Goal: Task Accomplishment & Management: Use online tool/utility

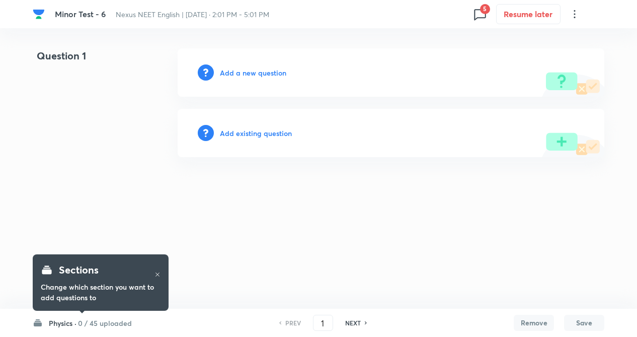
click at [477, 13] on icon at bounding box center [480, 14] width 16 height 16
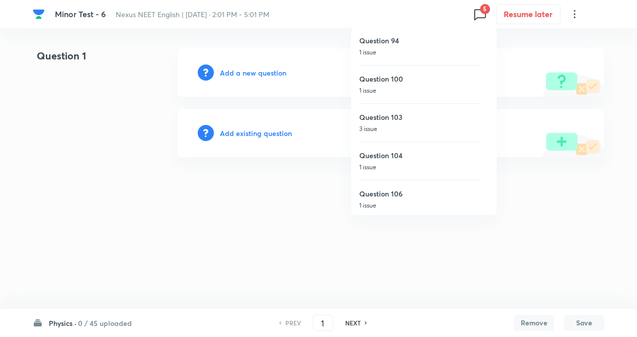
click at [154, 99] on div at bounding box center [318, 168] width 637 height 337
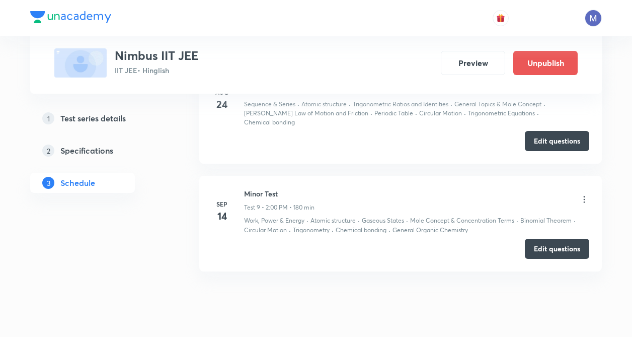
scroll to position [1284, 0]
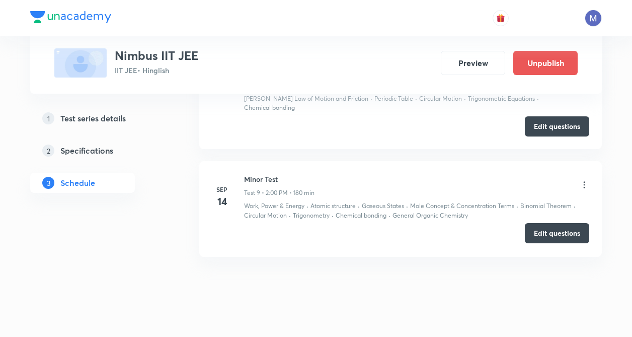
click at [544, 228] on button "Edit questions" at bounding box center [557, 233] width 64 height 20
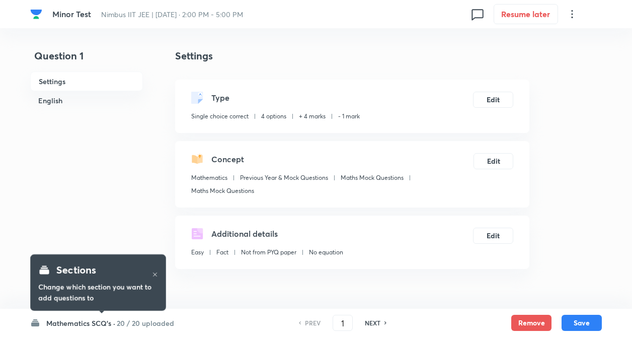
checkbox input "true"
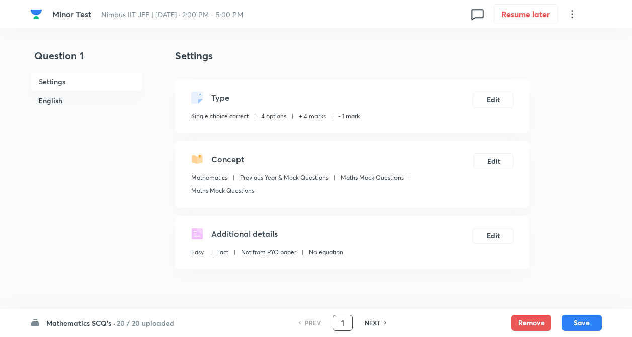
click at [345, 321] on input "1" at bounding box center [342, 323] width 19 height 18
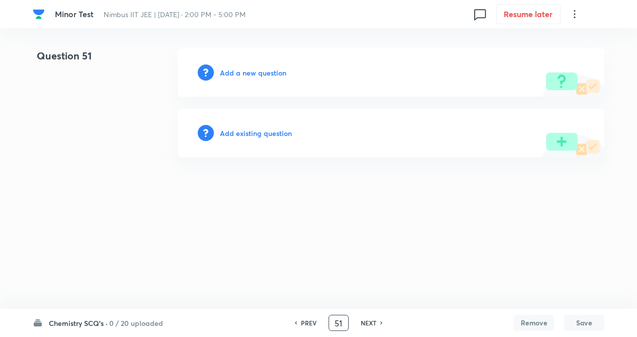
type input "5"
type input "71"
click at [261, 133] on h6 "Add existing question" at bounding box center [256, 133] width 72 height 11
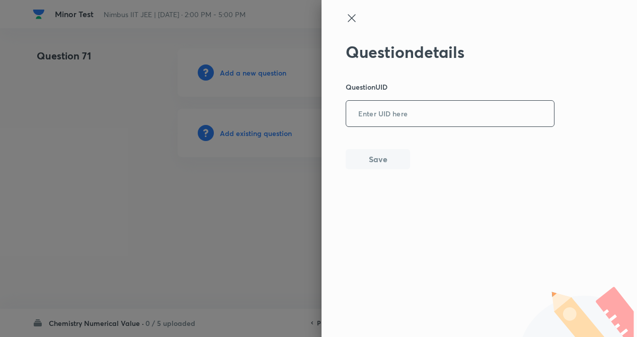
click at [393, 111] on input "text" at bounding box center [450, 114] width 208 height 25
click at [357, 158] on button "Save" at bounding box center [378, 158] width 64 height 20
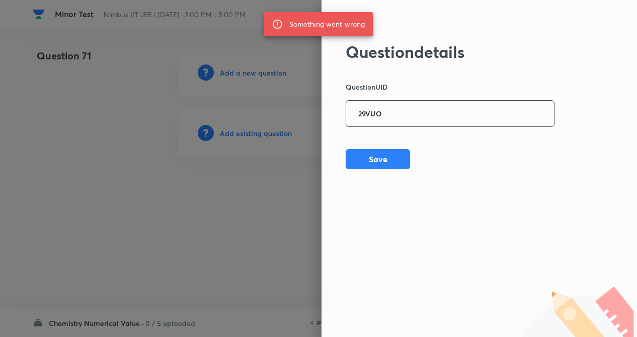
click at [437, 101] on div "29VUO ​" at bounding box center [450, 113] width 209 height 27
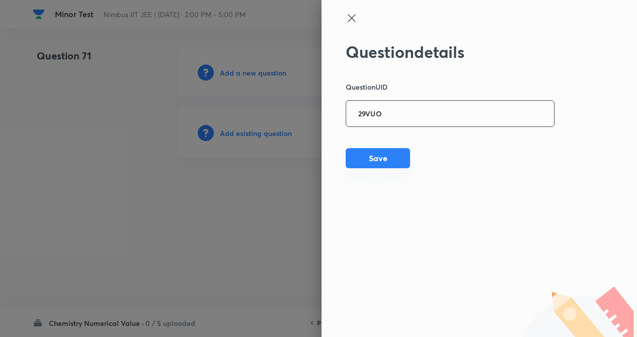
click at [359, 150] on button "Save" at bounding box center [378, 158] width 64 height 20
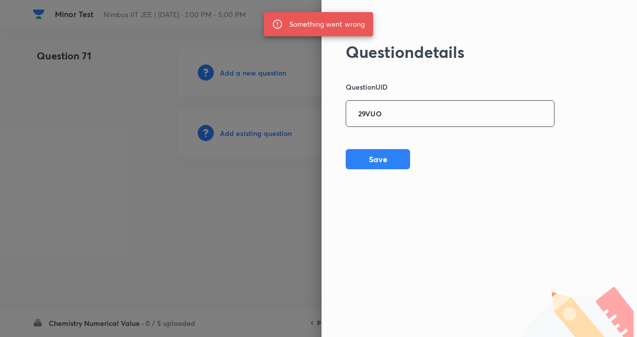
click at [396, 118] on input "29VUO" at bounding box center [450, 114] width 208 height 25
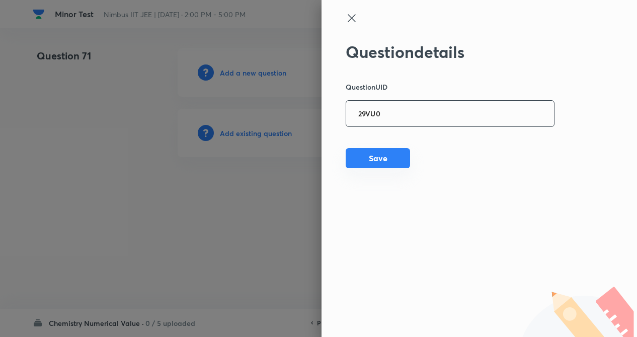
type input "29VU0"
click at [376, 167] on button "Save" at bounding box center [378, 158] width 64 height 20
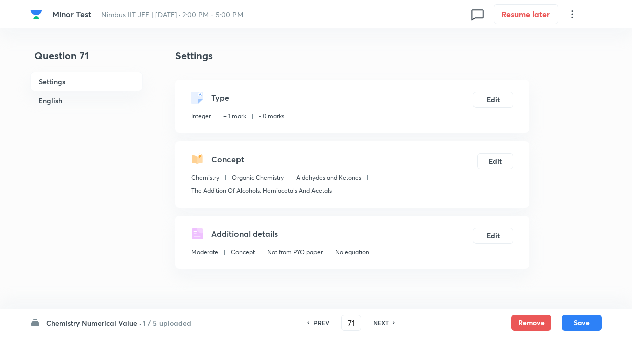
type input "4"
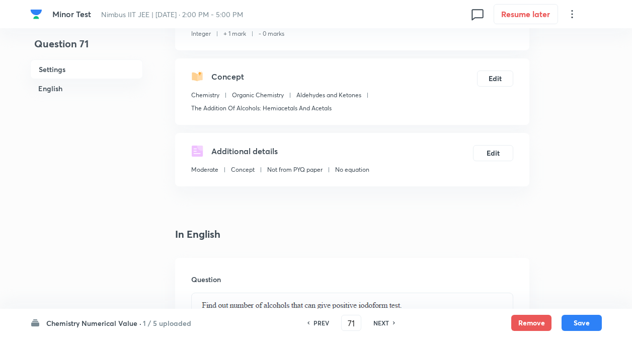
scroll to position [81, 0]
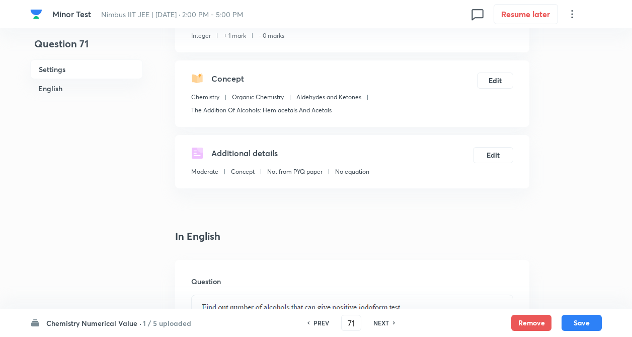
click at [318, 319] on h6 "PREV" at bounding box center [321, 322] width 16 height 9
type input "70"
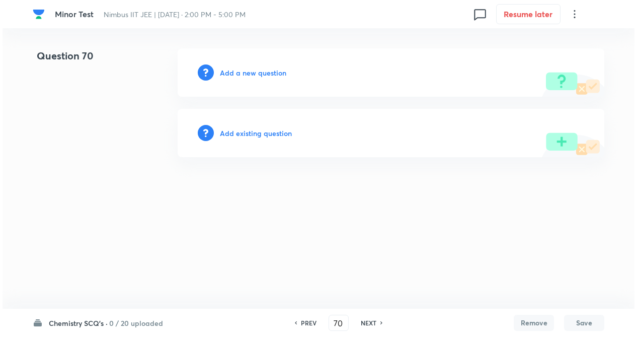
scroll to position [0, 0]
click at [272, 134] on h6 "Add existing question" at bounding box center [256, 133] width 72 height 11
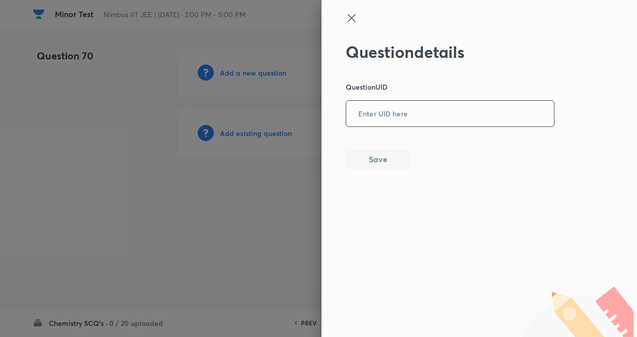
click at [419, 108] on input "text" at bounding box center [450, 114] width 208 height 25
type input "O22WG"
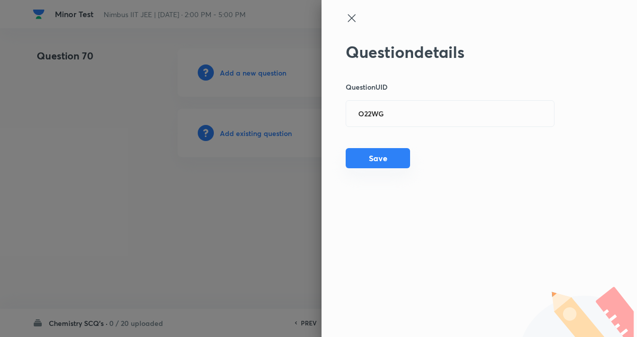
click at [381, 156] on button "Save" at bounding box center [378, 158] width 64 height 20
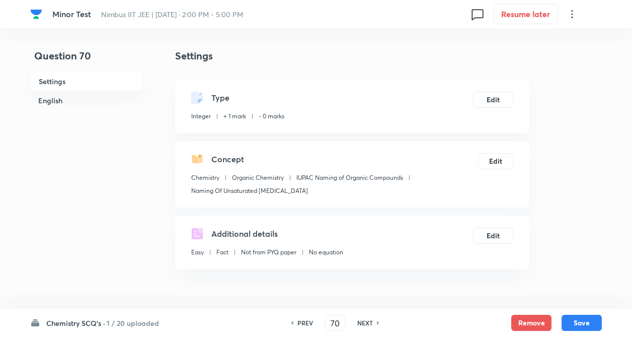
type input "10"
click at [487, 95] on button "Edit" at bounding box center [493, 99] width 40 height 16
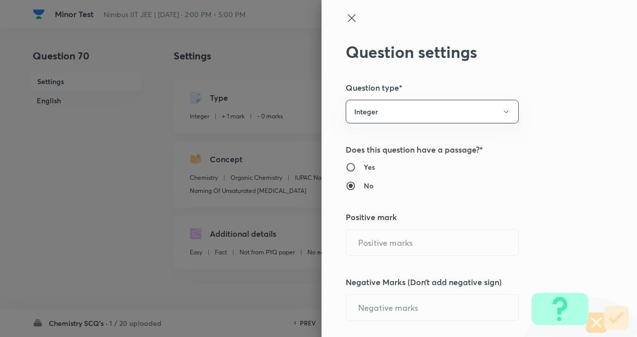
radio input "true"
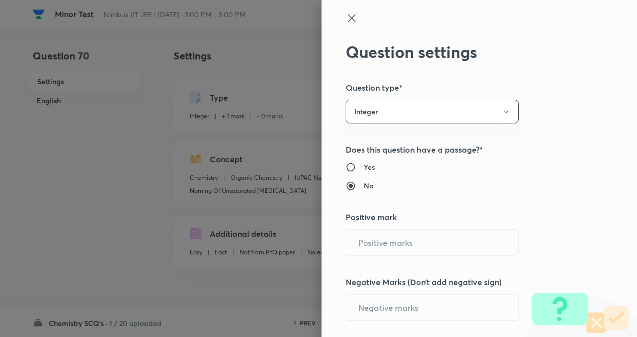
radio input "true"
type input "1"
type input "0"
type input "Chemistry"
type input "Organic Chemistry"
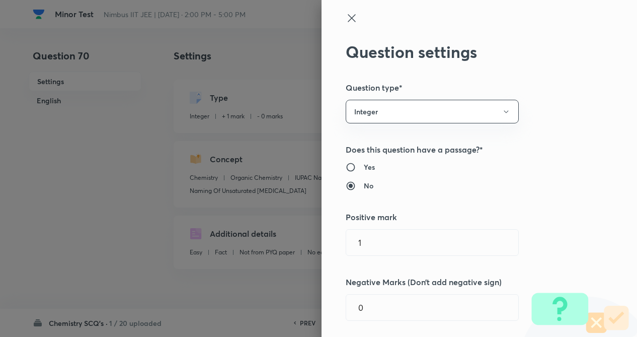
type input "IUPAC Naming of Organic Compounds"
type input "Naming Of Unsaturated Hydrocarbons"
click at [556, 95] on div "Question settings Question type* Integer Does this question have a passage?* Ye…" at bounding box center [479, 168] width 315 height 337
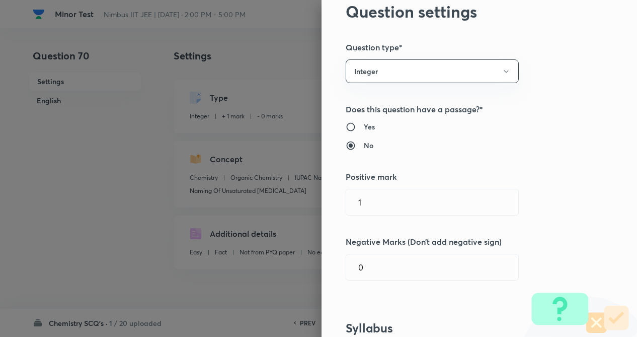
scroll to position [60, 0]
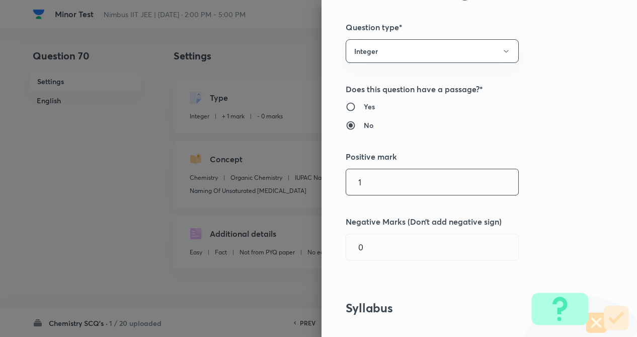
click at [364, 173] on input "1" at bounding box center [432, 182] width 172 height 26
type input "4"
click at [363, 258] on input "0" at bounding box center [432, 247] width 172 height 26
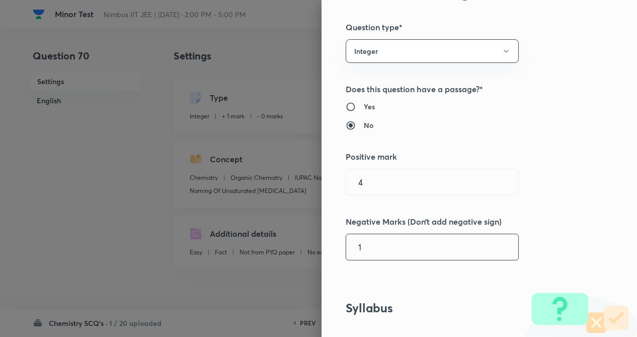
type input "1"
click at [576, 218] on div "Question settings Question type* Integer Does this question have a passage?* Ye…" at bounding box center [479, 168] width 315 height 337
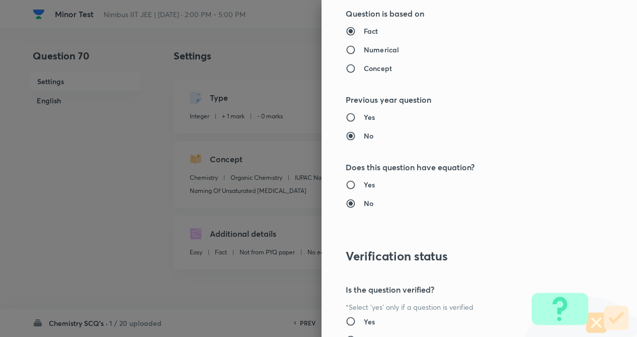
scroll to position [976, 0]
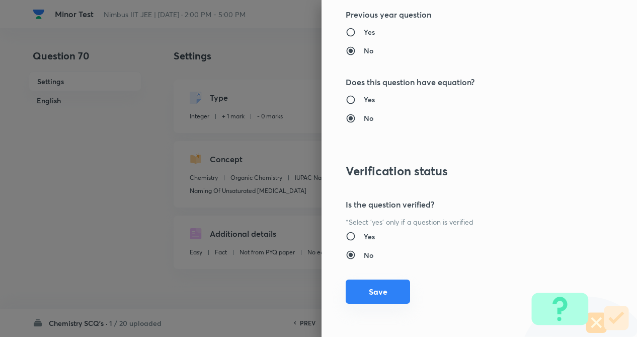
click at [348, 293] on button "Save" at bounding box center [378, 291] width 64 height 24
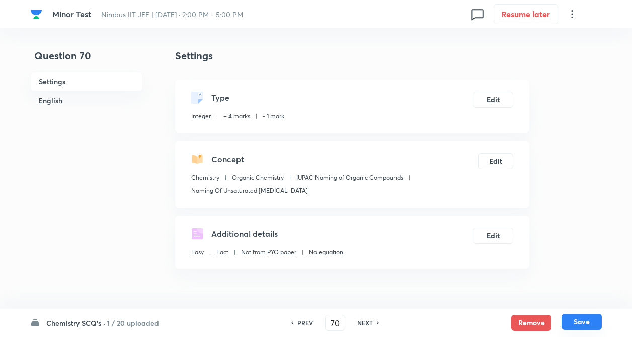
click at [576, 322] on button "Save" at bounding box center [582, 321] width 40 height 16
type input "71"
type input "4"
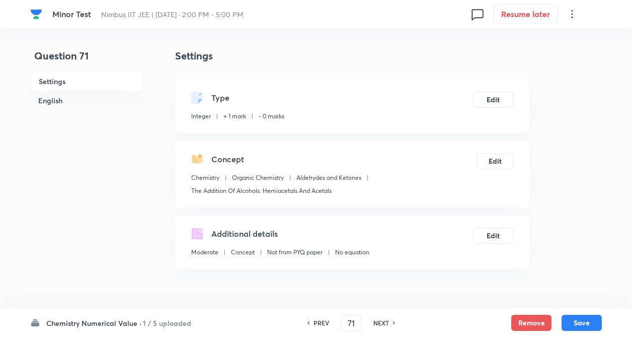
click at [319, 323] on h6 "PREV" at bounding box center [321, 322] width 16 height 9
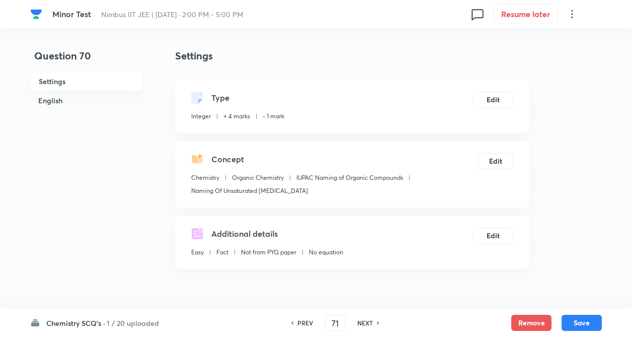
type input "70"
type input "10"
click at [525, 323] on button "Remove" at bounding box center [531, 321] width 40 height 16
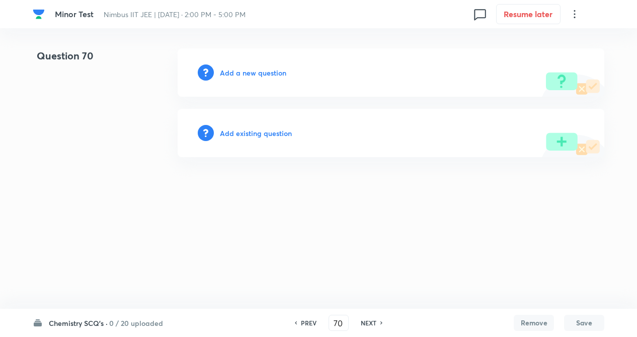
click at [368, 323] on h6 "NEXT" at bounding box center [369, 322] width 16 height 9
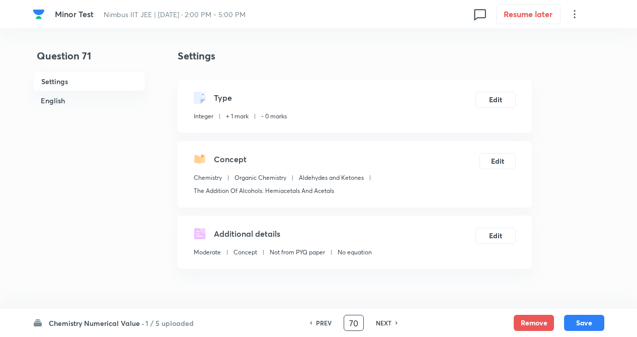
type input "71"
type input "4"
click at [526, 318] on button "Remove" at bounding box center [531, 321] width 40 height 16
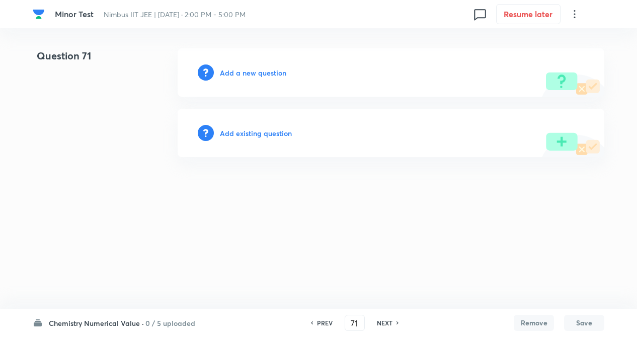
click at [237, 134] on h6 "Add existing question" at bounding box center [256, 133] width 72 height 11
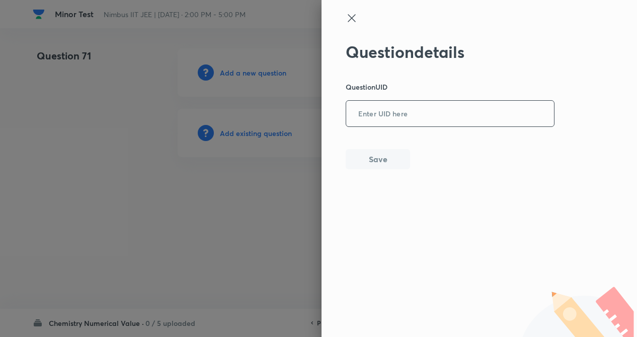
click at [389, 115] on input "text" at bounding box center [450, 114] width 208 height 25
type input "O22WG"
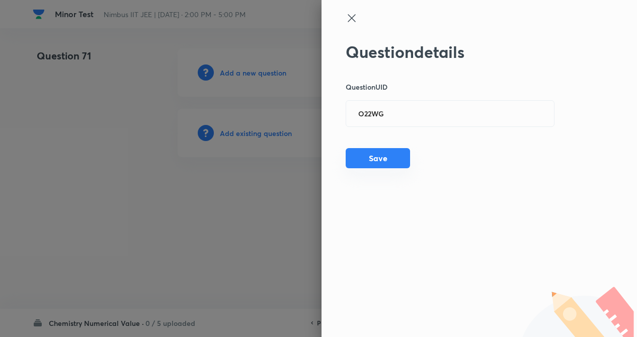
click at [354, 152] on button "Save" at bounding box center [378, 158] width 64 height 20
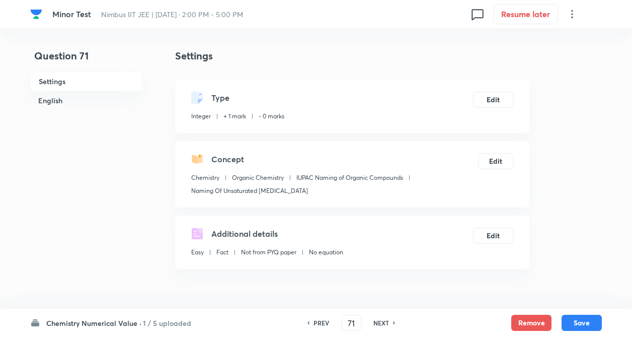
type input "10"
click at [507, 103] on button "Edit" at bounding box center [493, 99] width 40 height 16
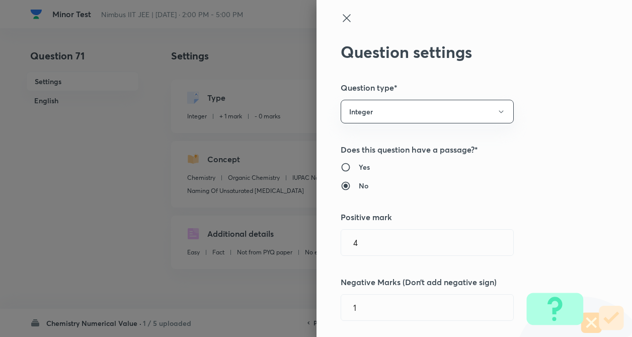
type input "1"
type input "0"
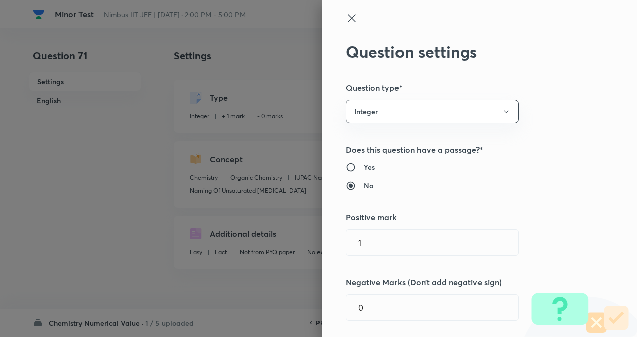
click at [566, 98] on div "Question settings Question type* Integer Does this question have a passage?* Ye…" at bounding box center [479, 168] width 315 height 337
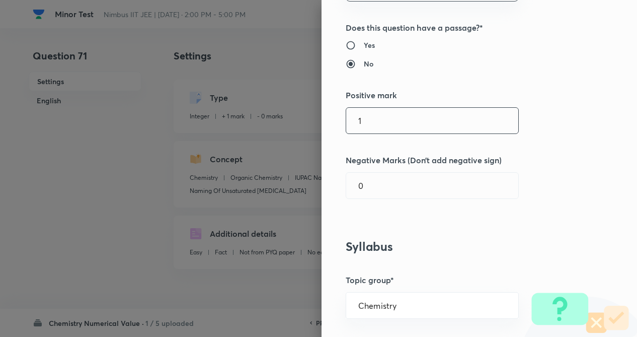
scroll to position [141, 0]
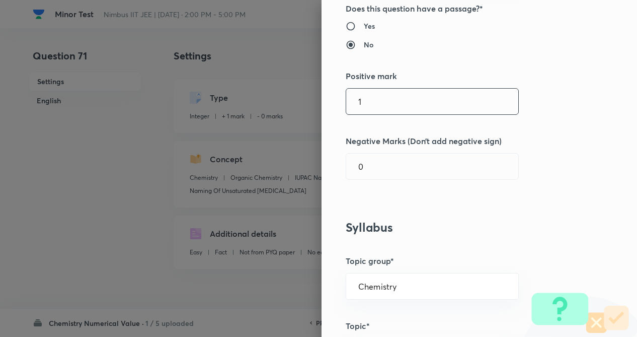
click at [375, 105] on input "1" at bounding box center [432, 102] width 172 height 26
type input "4"
click at [370, 162] on input "text" at bounding box center [432, 166] width 172 height 26
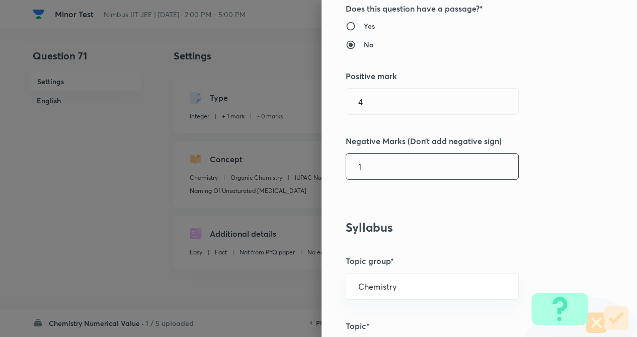
type input "1"
click at [576, 150] on div "Question settings Question type* Integer Does this question have a passage?* Ye…" at bounding box center [479, 168] width 315 height 337
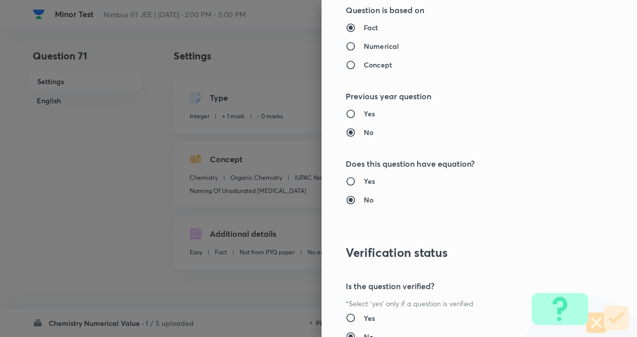
scroll to position [976, 0]
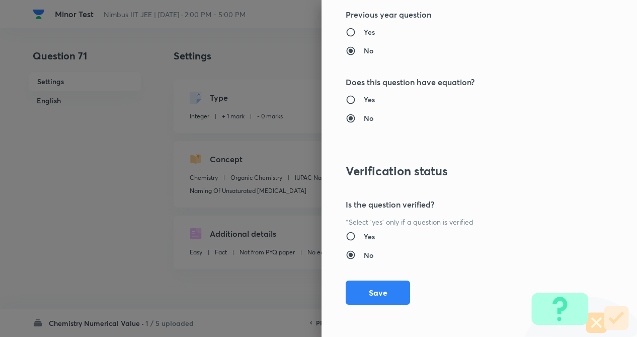
click at [371, 296] on button "Save" at bounding box center [378, 292] width 64 height 24
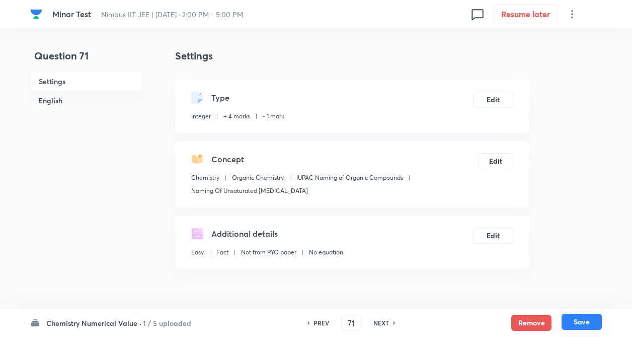
click at [583, 318] on button "Save" at bounding box center [582, 321] width 40 height 16
type input "72"
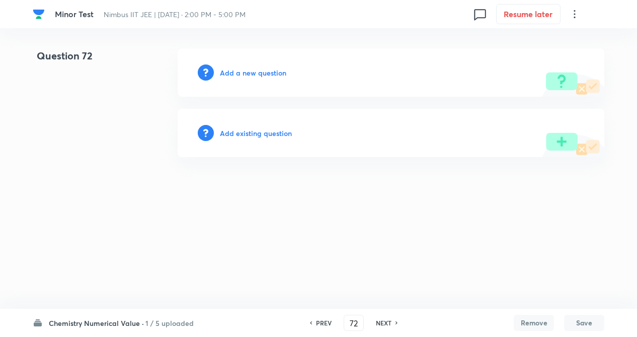
click at [252, 132] on h6 "Add existing question" at bounding box center [256, 133] width 72 height 11
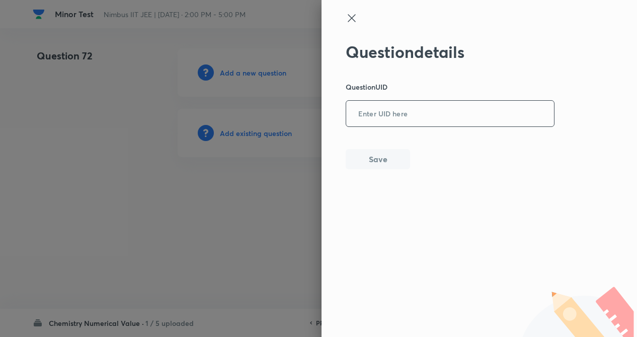
click at [393, 124] on input "text" at bounding box center [450, 114] width 208 height 25
type input "WII9X"
click at [377, 163] on button "Save" at bounding box center [378, 158] width 64 height 20
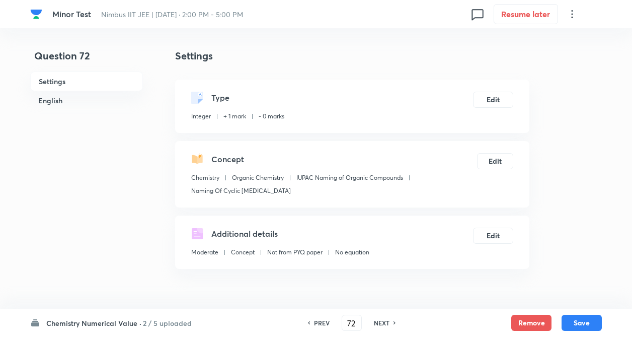
type input "2"
click at [496, 96] on button "Edit" at bounding box center [493, 99] width 40 height 16
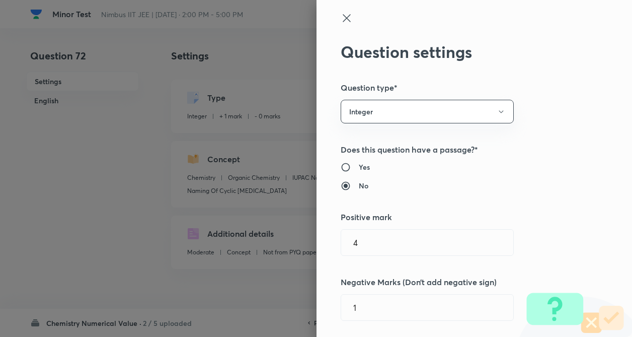
radio input "false"
radio input "true"
radio input "false"
radio input "true"
click at [574, 98] on div "Question settings Question type* Integer Does this question have a passage?* Ye…" at bounding box center [473, 168] width 315 height 337
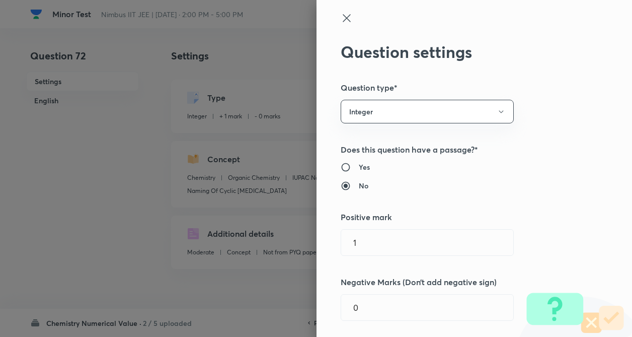
type input "1"
type input "0"
type input "Naming Of Cyclic Hydrocarbons"
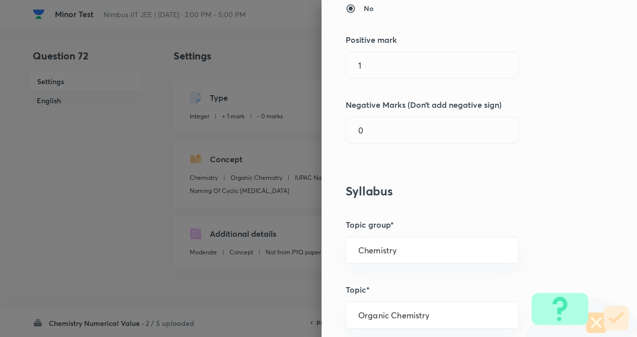
scroll to position [181, 0]
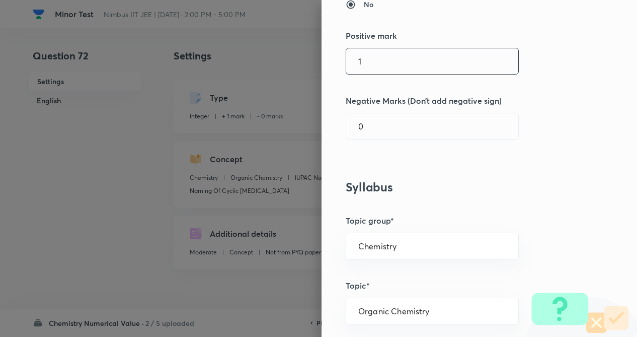
click at [393, 67] on input "1" at bounding box center [432, 61] width 172 height 26
type input "4"
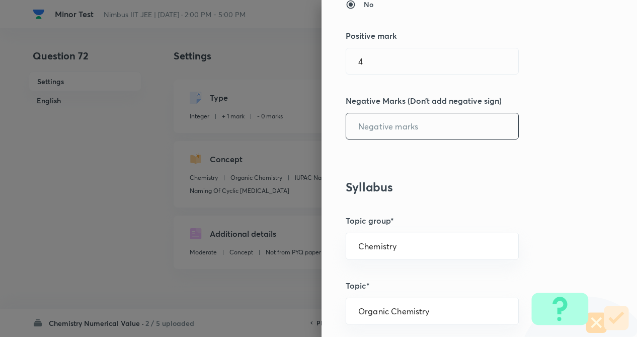
click at [385, 129] on input "text" at bounding box center [432, 126] width 172 height 26
type input "1"
click at [534, 175] on div "Question settings Question type* Integer Does this question have a passage?* Ye…" at bounding box center [479, 168] width 315 height 337
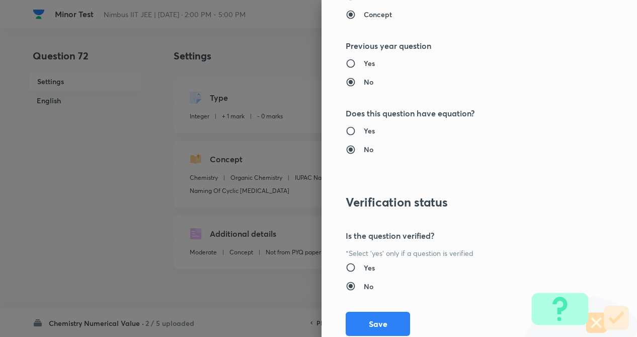
scroll to position [976, 0]
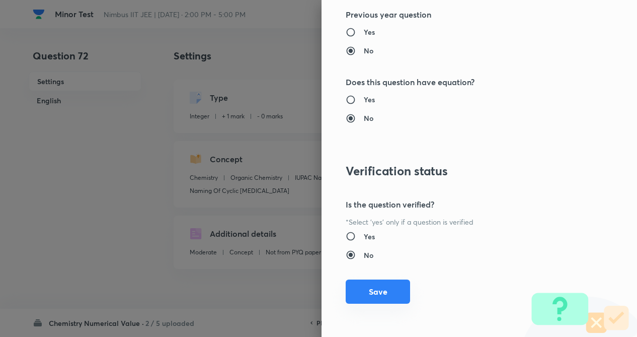
click at [379, 296] on button "Save" at bounding box center [378, 291] width 64 height 24
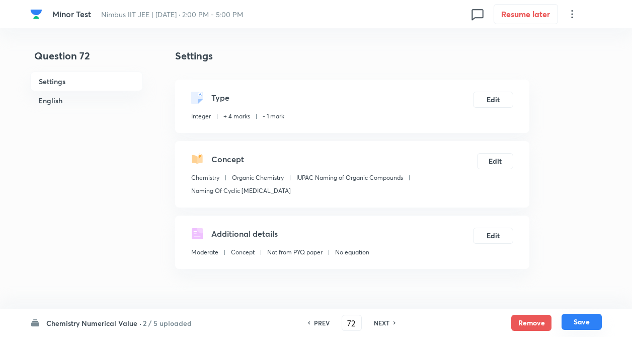
click at [586, 322] on button "Save" at bounding box center [582, 321] width 40 height 16
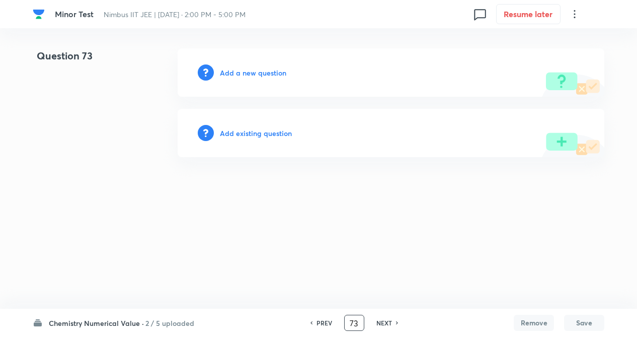
click at [358, 323] on input "73" at bounding box center [354, 323] width 19 height 18
type input "7"
click at [299, 315] on div "PREV ​ NEXT" at bounding box center [354, 322] width 130 height 16
click at [318, 323] on h6 "PREV" at bounding box center [324, 322] width 16 height 9
type input "72"
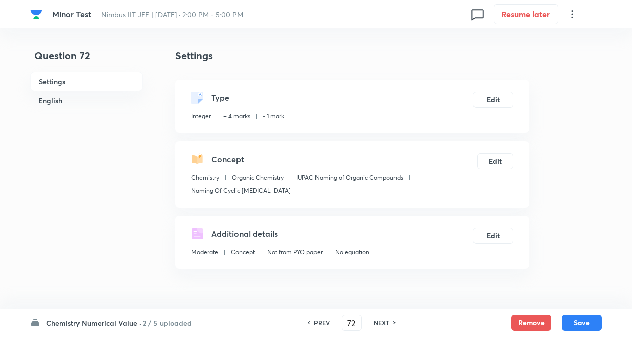
type input "2"
click at [386, 322] on h6 "NEXT" at bounding box center [382, 322] width 16 height 9
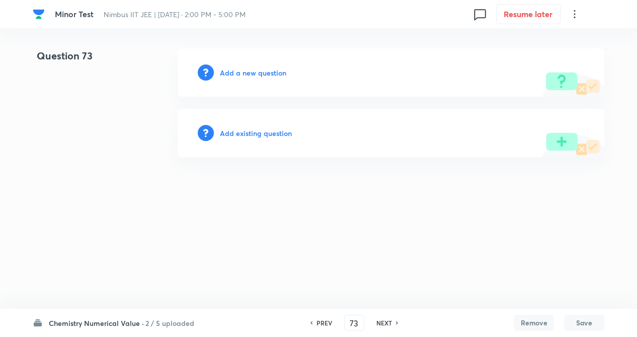
click at [316, 321] on h6 "PREV" at bounding box center [324, 322] width 16 height 9
type input "72"
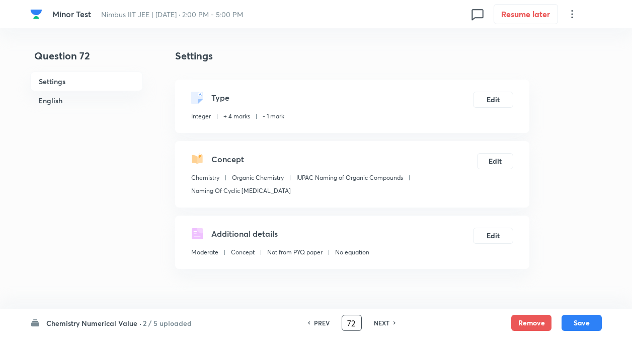
type input "2"
click at [355, 319] on input "72" at bounding box center [351, 323] width 19 height 18
type input "7"
type input "51"
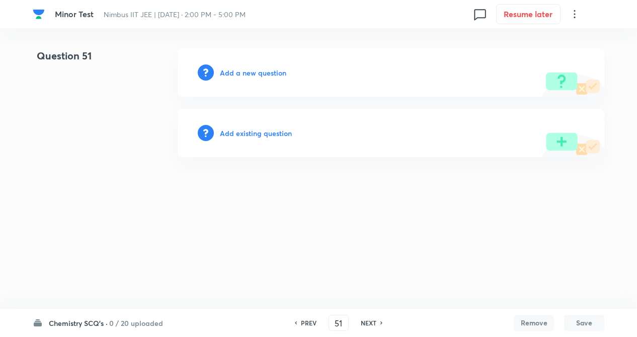
click at [136, 205] on html "Minor Test Nimbus IIT JEE | Sep 14, 2025 · 2:00 PM - 5:00 PM 0 Resume later Que…" at bounding box center [318, 102] width 637 height 205
click at [236, 130] on h6 "Add existing question" at bounding box center [256, 133] width 72 height 11
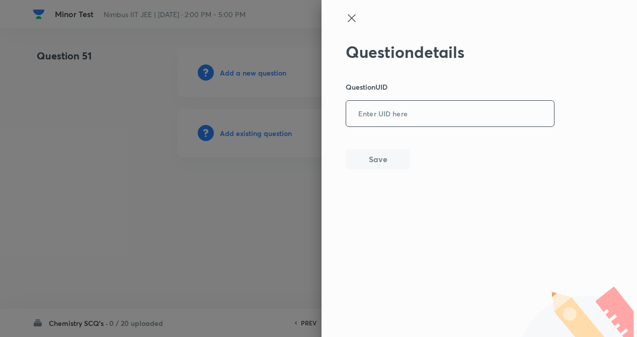
click at [361, 107] on input "text" at bounding box center [450, 114] width 208 height 25
type input "X5N4L"
click at [373, 159] on button "Save" at bounding box center [378, 158] width 64 height 20
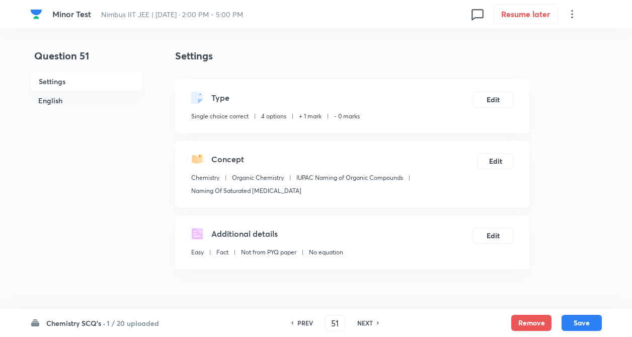
checkbox input "true"
click at [487, 96] on button "Edit" at bounding box center [493, 99] width 40 height 16
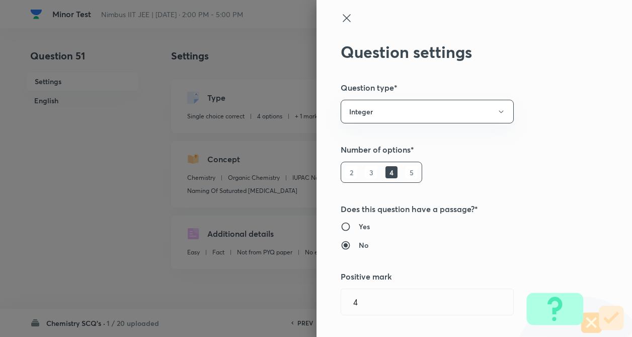
type input "Chemistry"
type input "Organic Chemistry"
type input "IUPAC Naming of Organic Compounds"
type input "Naming Of Cyclic Hydrocarbons"
radio input "true"
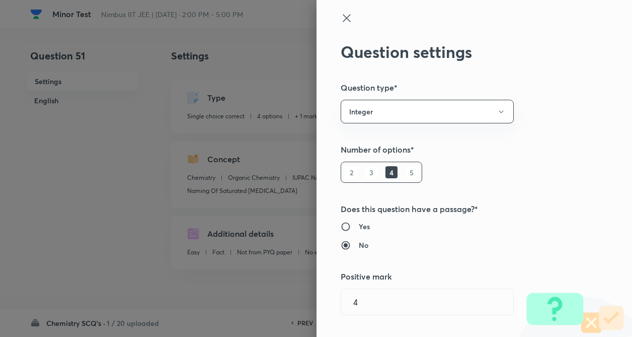
radio input "false"
radio input "true"
radio input "false"
type input "1"
type input "0"
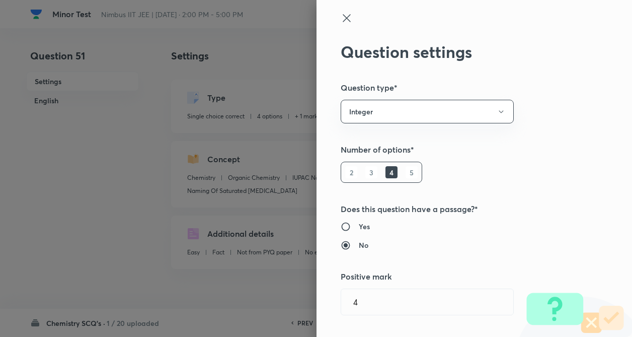
type input "Naming Of Saturated Hydrocarbons"
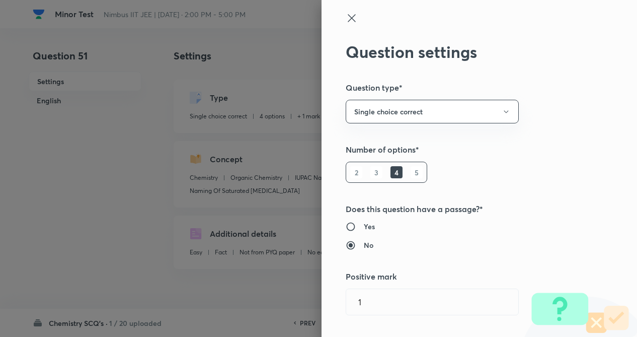
click at [549, 105] on div "Question settings Question type* Single choice correct Number of options* 2 3 4…" at bounding box center [479, 168] width 315 height 337
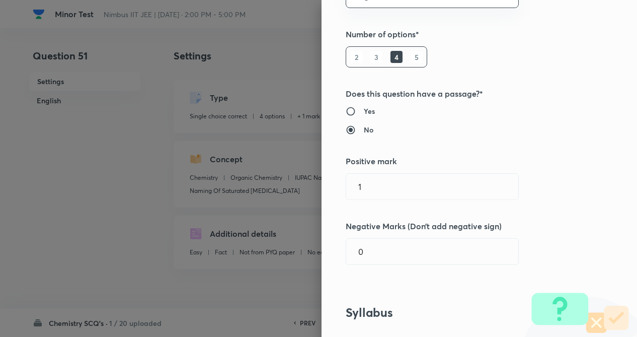
scroll to position [141, 0]
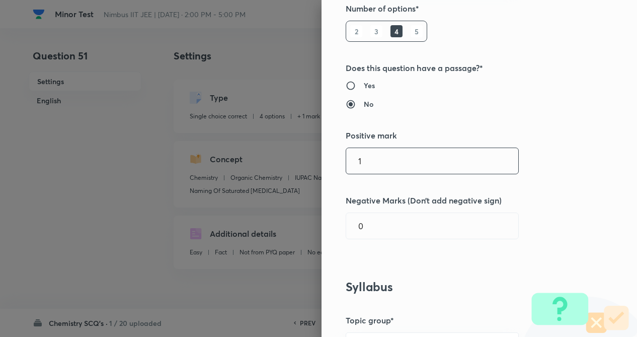
click at [385, 164] on input "1" at bounding box center [432, 161] width 172 height 26
type input "4"
click at [367, 223] on input "0" at bounding box center [432, 226] width 172 height 26
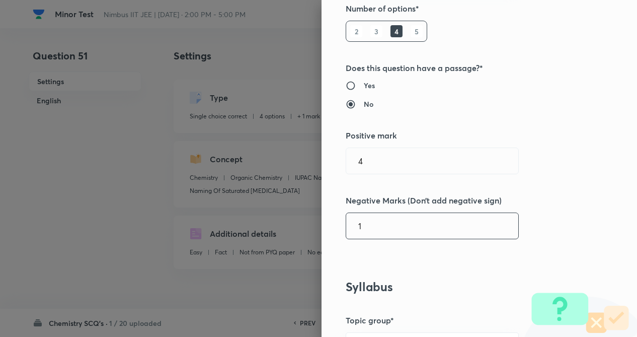
type input "1"
click at [546, 199] on h5 "Negative Marks (Don’t add negative sign)" at bounding box center [462, 200] width 233 height 12
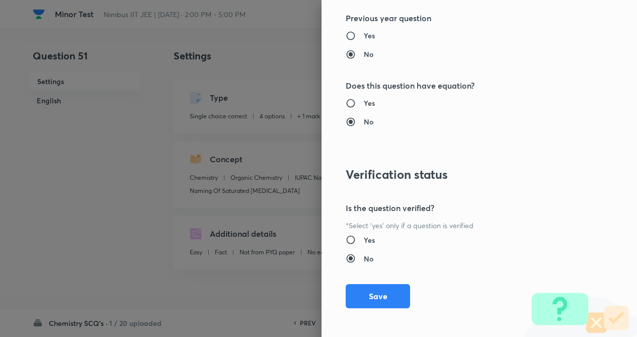
scroll to position [1035, 0]
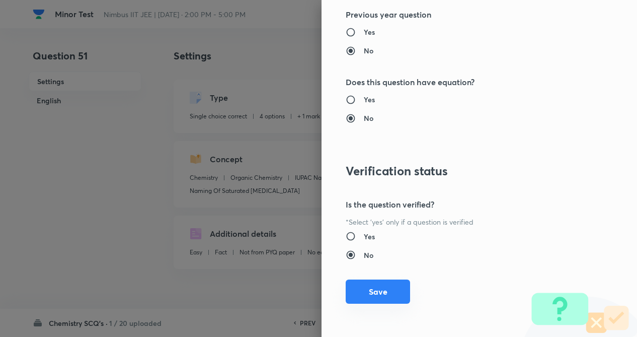
click at [347, 289] on button "Save" at bounding box center [378, 291] width 64 height 24
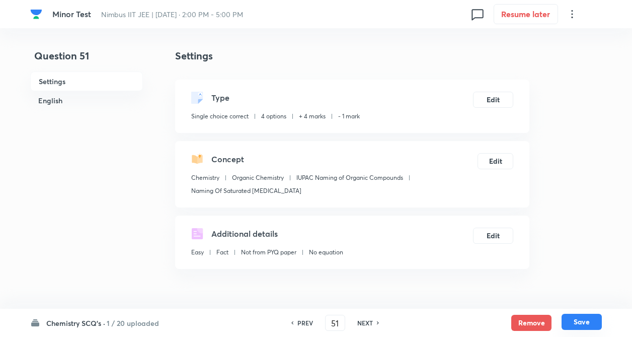
click at [590, 319] on button "Save" at bounding box center [582, 321] width 40 height 16
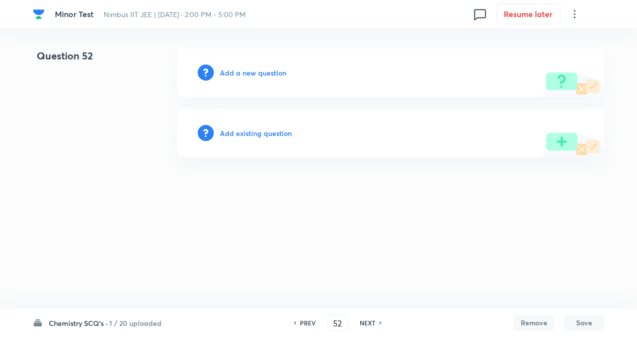
click at [307, 323] on h6 "PREV" at bounding box center [308, 322] width 16 height 9
type input "51"
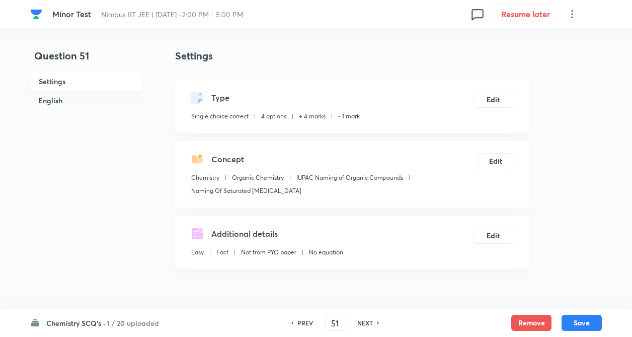
checkbox input "true"
click at [366, 323] on h6 "NEXT" at bounding box center [365, 322] width 16 height 9
type input "52"
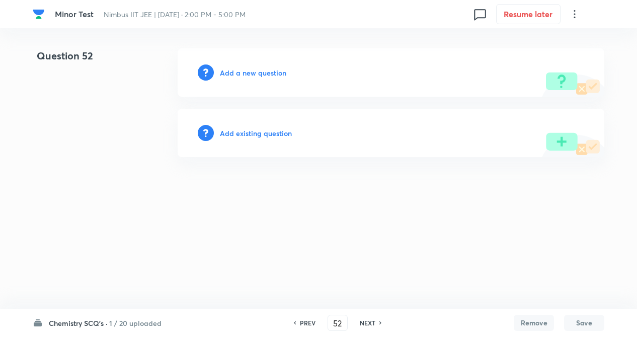
click at [249, 133] on h6 "Add existing question" at bounding box center [256, 133] width 72 height 11
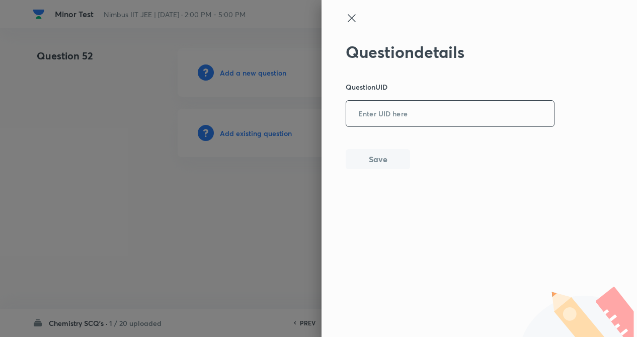
click at [366, 114] on input "text" at bounding box center [450, 114] width 208 height 25
type input "2T3SW"
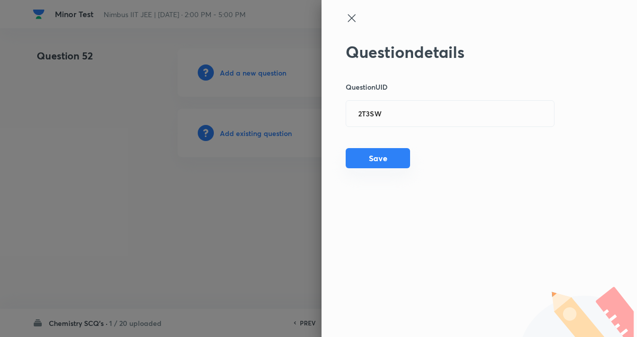
click at [367, 148] on button "Save" at bounding box center [378, 158] width 64 height 20
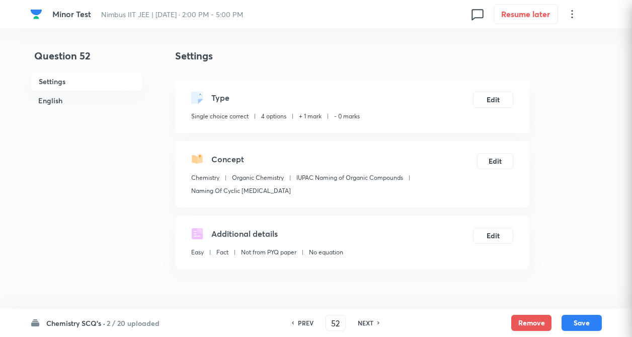
checkbox input "true"
click at [484, 101] on button "Edit" at bounding box center [493, 99] width 40 height 16
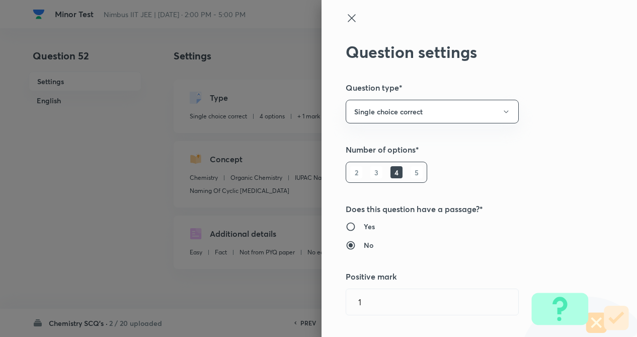
type input "1"
type input "0"
type input "Naming Of Cyclic Hydrocarbons"
click at [545, 106] on div "Question settings Question type* Single choice correct Number of options* 2 3 4…" at bounding box center [479, 168] width 315 height 337
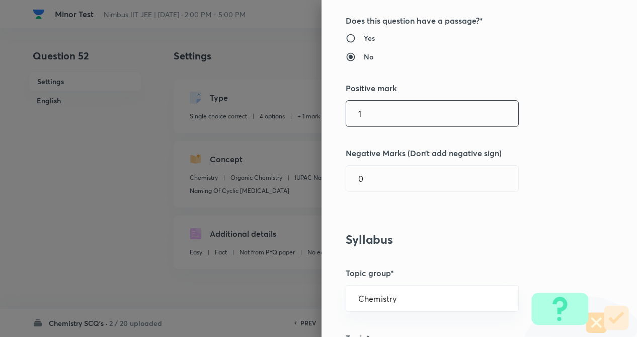
scroll to position [201, 0]
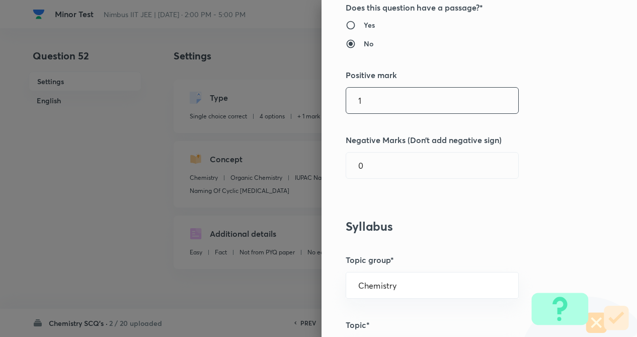
click at [382, 95] on input "1" at bounding box center [432, 101] width 172 height 26
type input "4"
click at [379, 154] on input "0" at bounding box center [432, 165] width 172 height 26
type input "1"
click at [581, 105] on div "Question settings Question type* Single choice correct Number of options* 2 3 4…" at bounding box center [479, 168] width 315 height 337
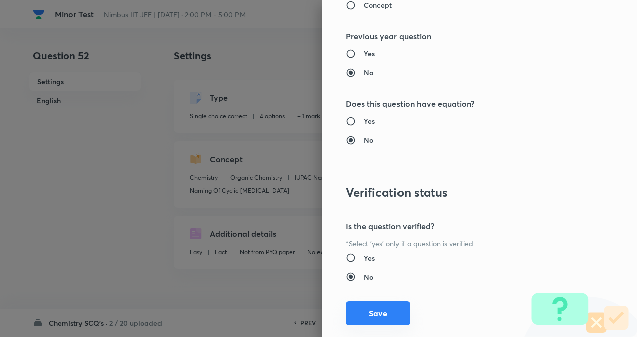
scroll to position [1035, 0]
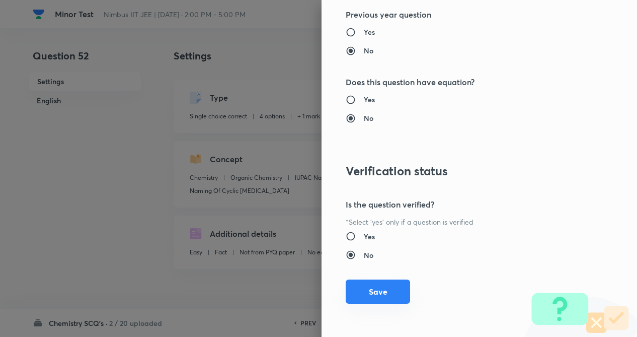
click at [377, 297] on button "Save" at bounding box center [378, 291] width 64 height 24
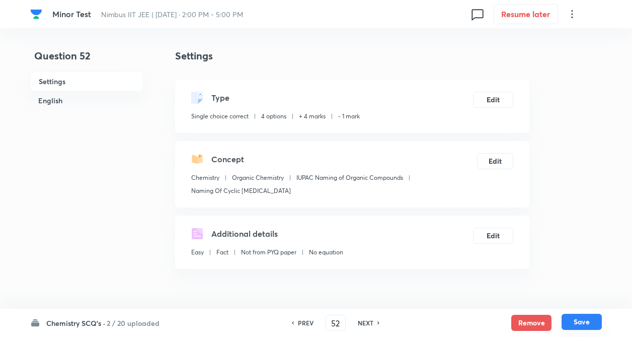
click at [583, 322] on button "Save" at bounding box center [582, 321] width 40 height 16
type input "53"
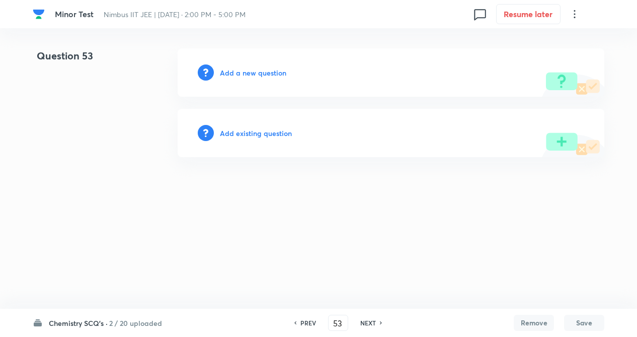
click at [243, 134] on h6 "Add existing question" at bounding box center [256, 133] width 72 height 11
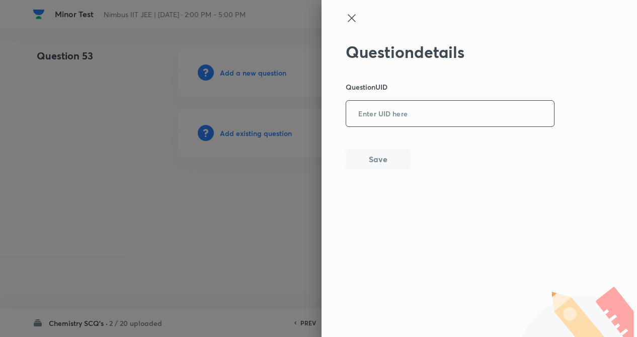
click at [374, 119] on input "text" at bounding box center [450, 114] width 208 height 25
type input "W7CP5"
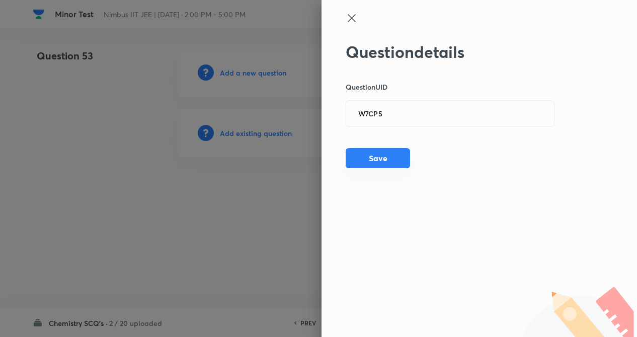
click at [375, 152] on button "Save" at bounding box center [378, 158] width 64 height 20
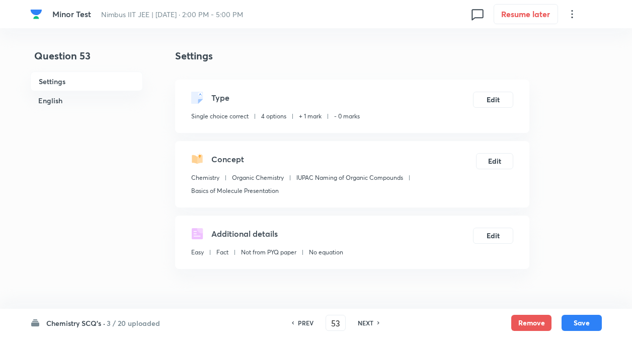
checkbox input "true"
click at [500, 98] on button "Edit" at bounding box center [493, 99] width 40 height 16
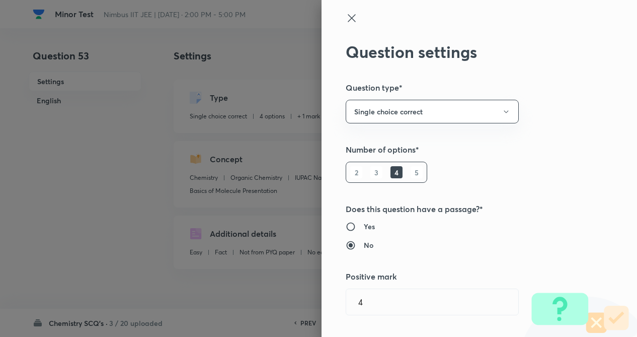
type input "1"
type input "0"
type input "Basics of Molecule Presentation"
click at [566, 104] on div "Question settings Question type* Single choice correct Number of options* 2 3 4…" at bounding box center [479, 168] width 315 height 337
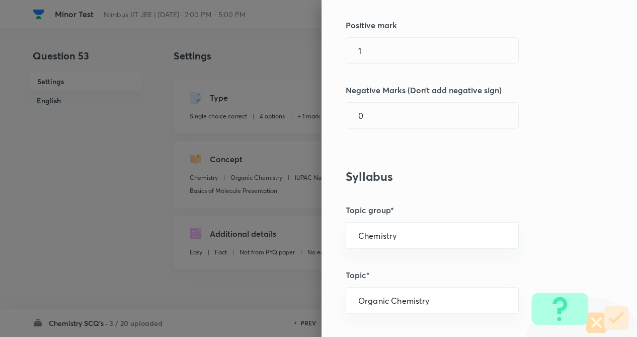
scroll to position [262, 0]
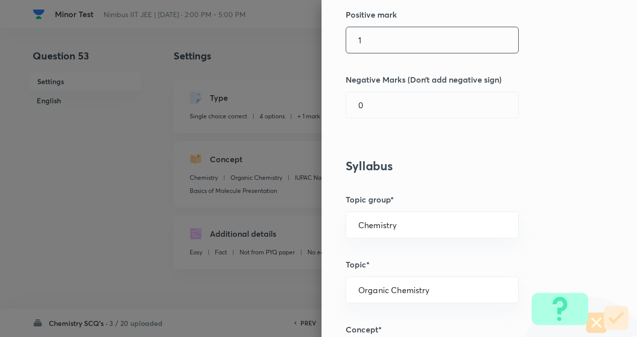
click at [371, 42] on input "1" at bounding box center [432, 40] width 172 height 26
type input "4"
click at [369, 94] on input "0" at bounding box center [432, 105] width 172 height 26
type input "1"
click at [553, 105] on div "Question settings Question type* Single choice correct Number of options* 2 3 4…" at bounding box center [479, 168] width 315 height 337
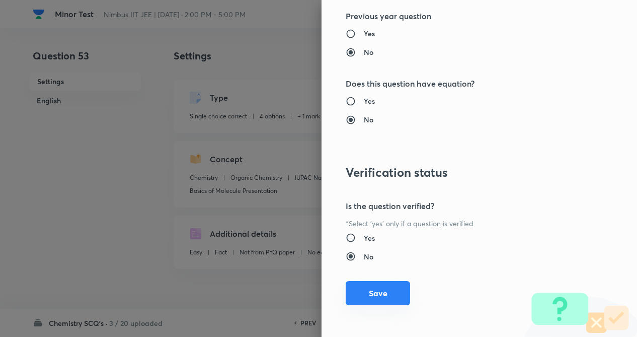
scroll to position [1035, 0]
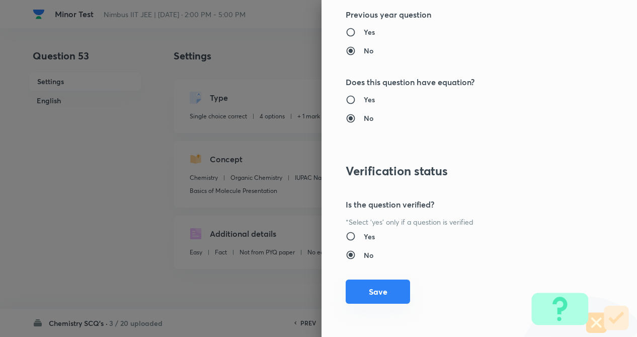
click at [360, 292] on button "Save" at bounding box center [378, 291] width 64 height 24
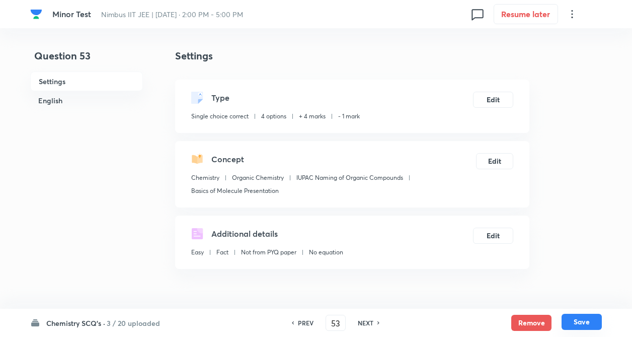
click at [580, 318] on button "Save" at bounding box center [582, 321] width 40 height 16
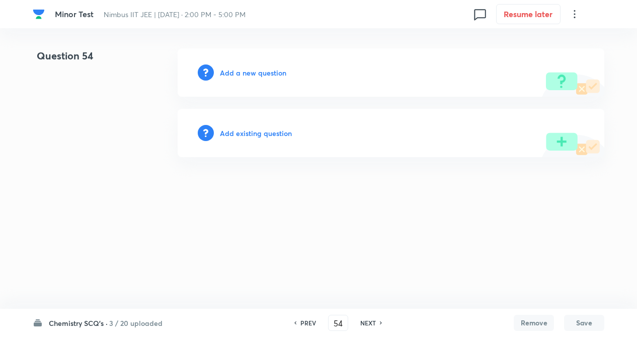
click at [310, 325] on h6 "PREV" at bounding box center [308, 322] width 16 height 9
type input "53"
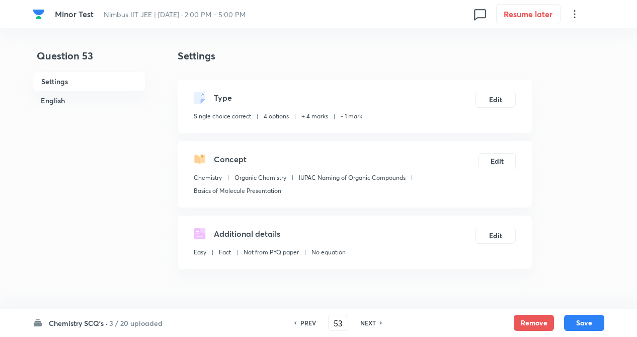
checkbox input "true"
click at [369, 324] on h6 "NEXT" at bounding box center [366, 322] width 16 height 9
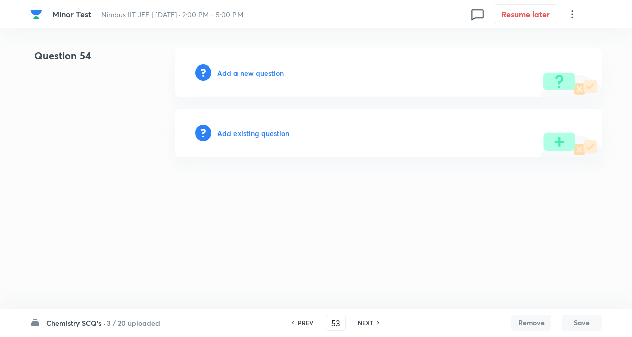
type input "54"
click at [248, 132] on h6 "Add existing question" at bounding box center [256, 133] width 72 height 11
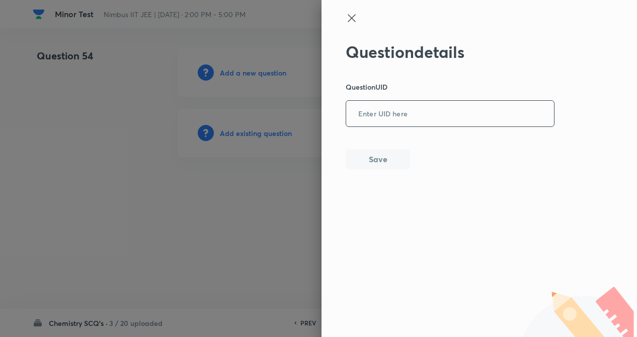
click at [374, 121] on input "text" at bounding box center [450, 114] width 208 height 25
type input "H44JI"
click at [371, 155] on button "Save" at bounding box center [378, 158] width 64 height 20
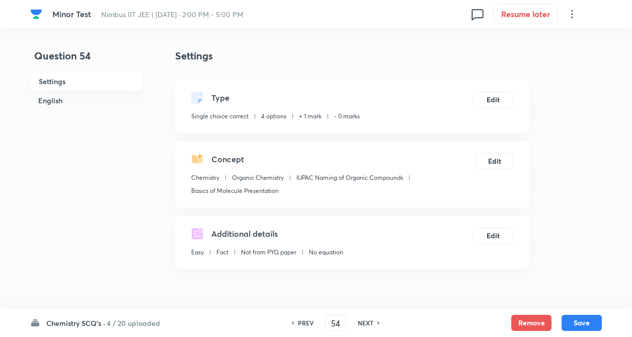
checkbox input "true"
click at [496, 101] on button "Edit" at bounding box center [493, 99] width 40 height 16
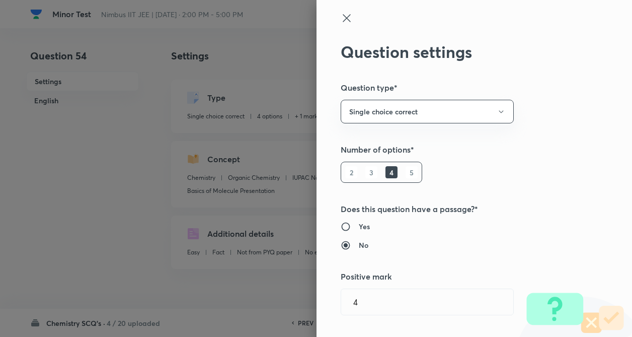
type input "1"
type input "0"
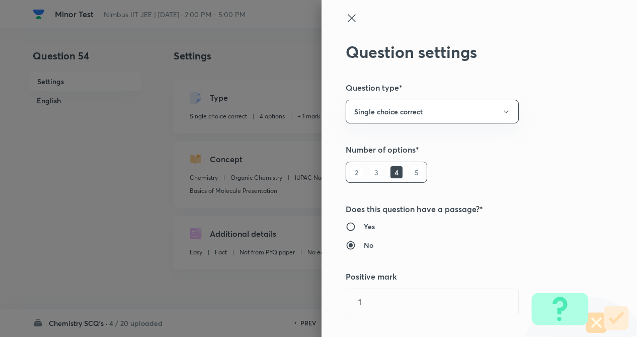
click at [560, 118] on div "Question settings Question type* Single choice correct Number of options* 2 3 4…" at bounding box center [479, 168] width 315 height 337
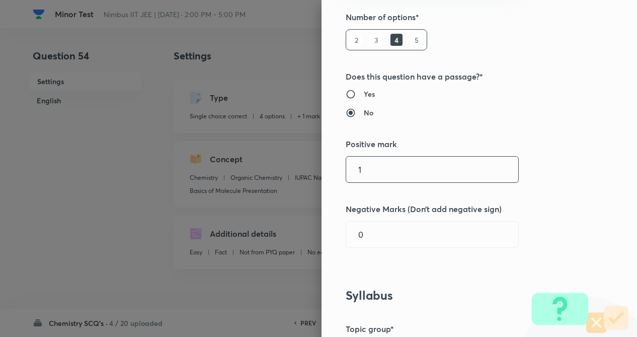
scroll to position [161, 0]
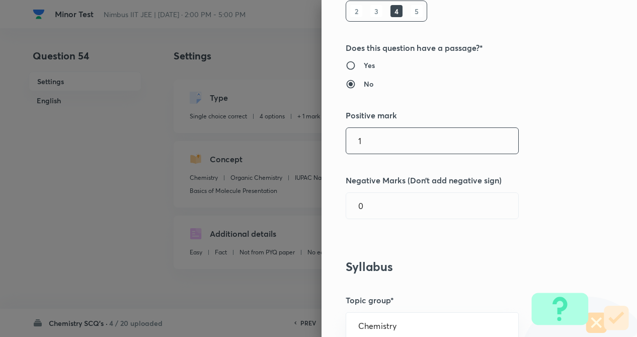
click at [409, 142] on input "1" at bounding box center [432, 141] width 172 height 26
type input "4"
click at [400, 198] on input "0" at bounding box center [432, 206] width 172 height 26
type input "1"
click at [579, 190] on div "Question settings Question type* Single choice correct Number of options* 2 3 4…" at bounding box center [479, 168] width 315 height 337
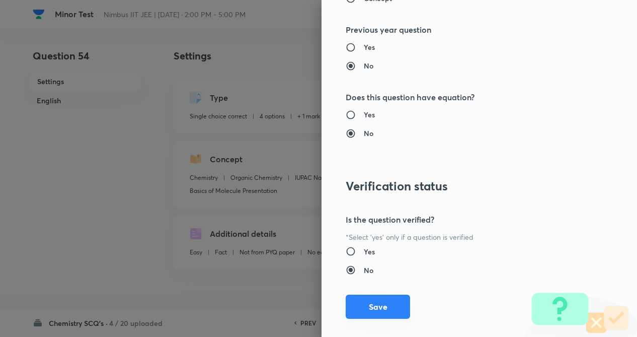
scroll to position [1035, 0]
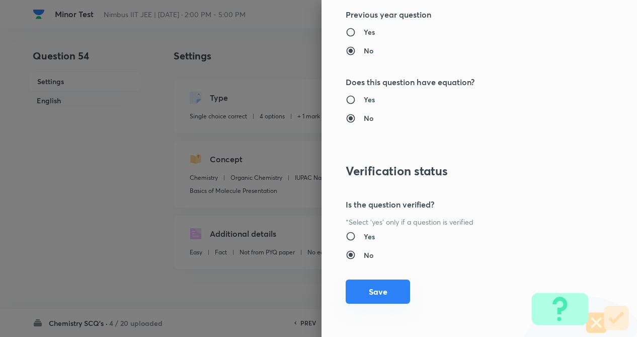
click at [363, 295] on button "Save" at bounding box center [378, 291] width 64 height 24
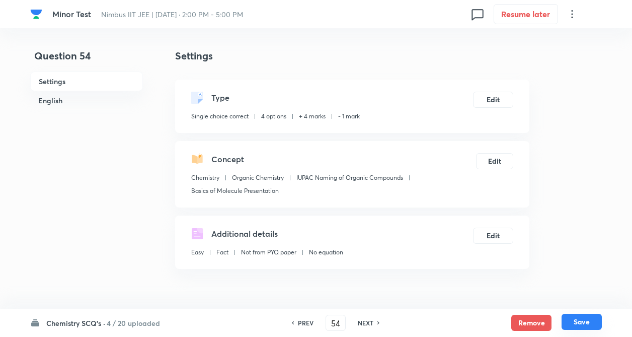
click at [579, 318] on button "Save" at bounding box center [582, 321] width 40 height 16
type input "55"
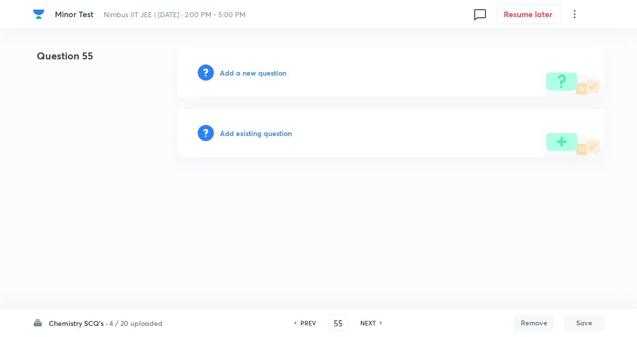
click at [247, 133] on h6 "Add existing question" at bounding box center [256, 133] width 72 height 11
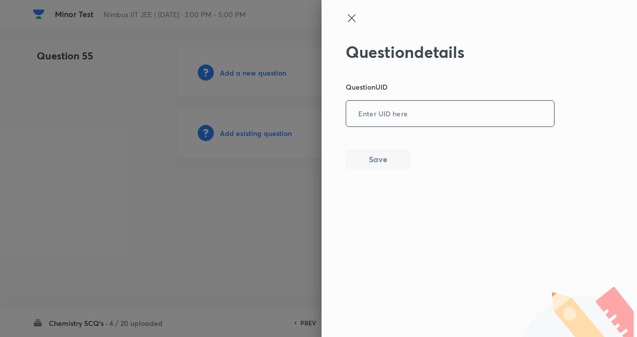
click at [385, 119] on input "text" at bounding box center [450, 114] width 208 height 25
type input "JUZZX"
click at [377, 152] on button "Save" at bounding box center [378, 158] width 64 height 20
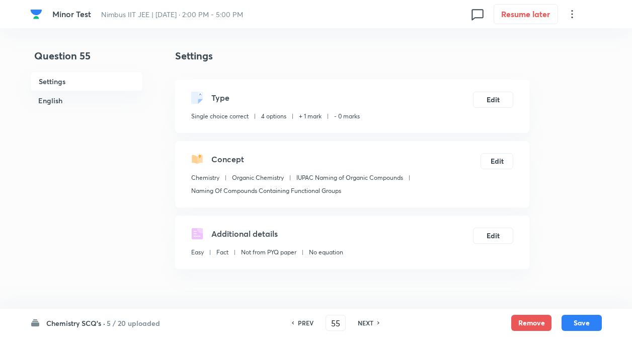
checkbox input "true"
click at [495, 94] on button "Edit" at bounding box center [493, 99] width 40 height 16
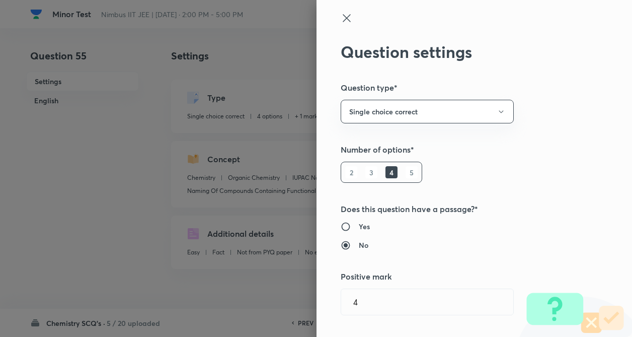
type input "1"
type input "0"
type input "Naming Of Compounds Containing Functional Groups"
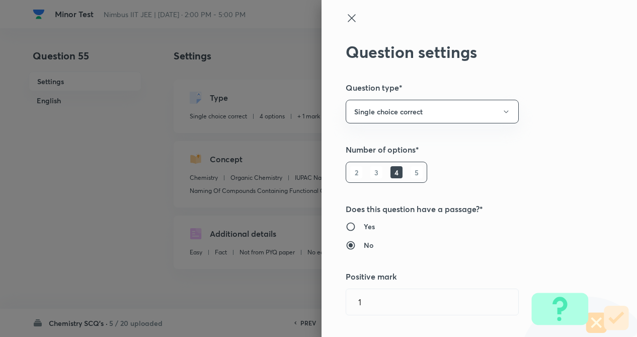
click at [576, 108] on div "Question settings Question type* Single choice correct Number of options* 2 3 4…" at bounding box center [479, 168] width 315 height 337
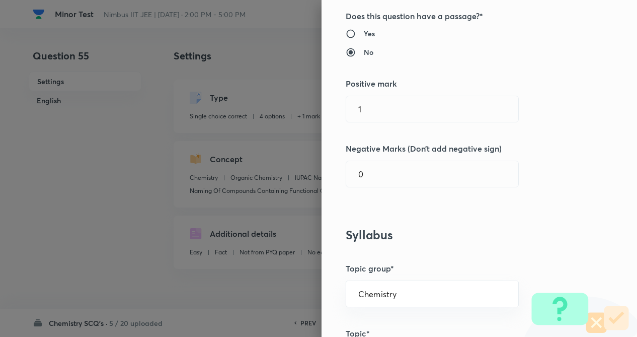
scroll to position [201, 0]
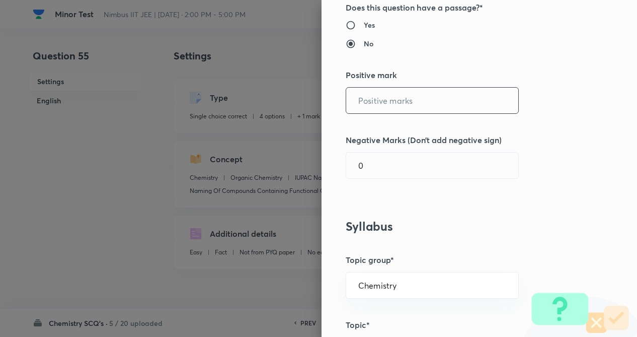
click at [370, 100] on input "text" at bounding box center [432, 101] width 172 height 26
type input "4"
click at [367, 152] on div "0 ​" at bounding box center [432, 165] width 173 height 27
type input "1"
click at [540, 117] on div "Question settings Question type* Single choice correct Number of options* 2 3 4…" at bounding box center [479, 168] width 315 height 337
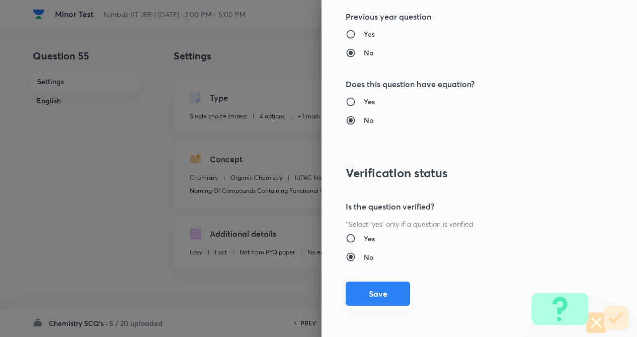
scroll to position [1035, 0]
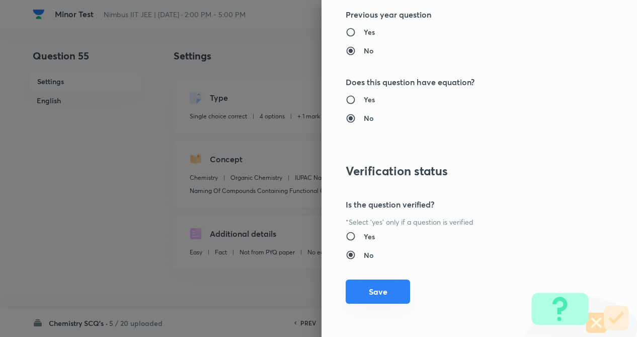
click at [356, 293] on button "Save" at bounding box center [378, 291] width 64 height 24
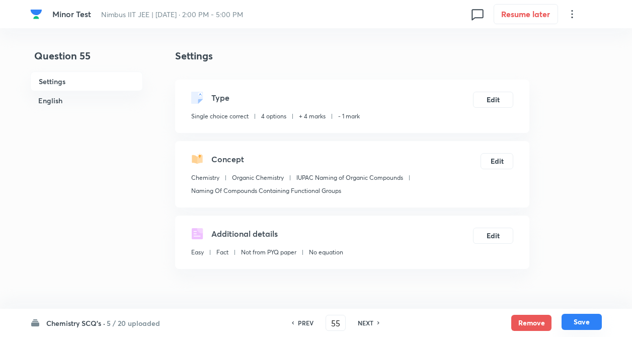
click at [585, 322] on button "Save" at bounding box center [582, 321] width 40 height 16
type input "56"
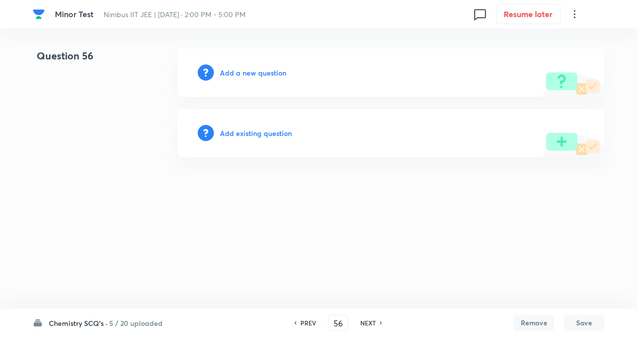
click at [249, 131] on h6 "Add existing question" at bounding box center [256, 133] width 72 height 11
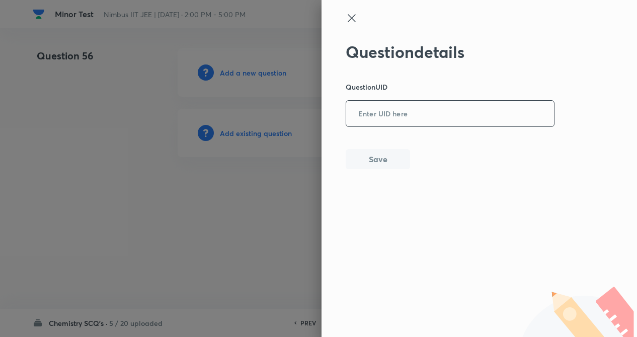
click at [401, 112] on input "text" at bounding box center [450, 114] width 208 height 25
type input "D06YN"
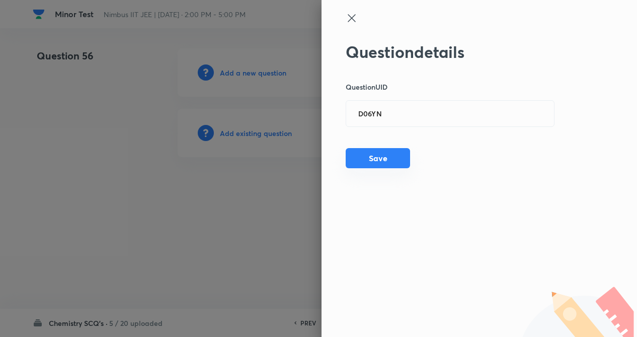
click at [362, 150] on button "Save" at bounding box center [378, 158] width 64 height 20
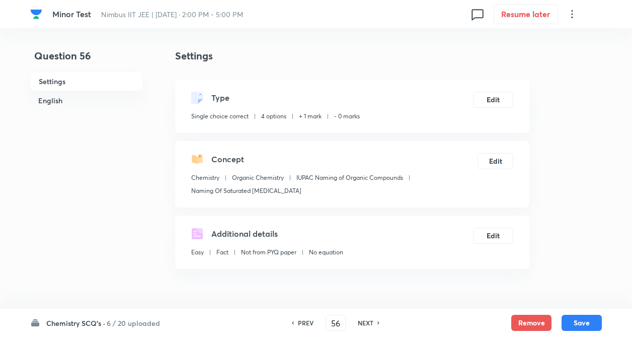
checkbox input "true"
click at [494, 100] on button "Edit" at bounding box center [493, 99] width 40 height 16
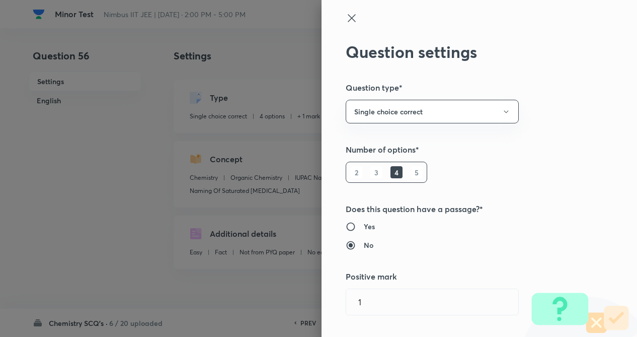
type input "1"
type input "0"
type input "Naming Of Saturated Hydrocarbons"
click at [563, 106] on div "Question settings Question type* Single choice correct Number of options* 2 3 4…" at bounding box center [479, 168] width 315 height 337
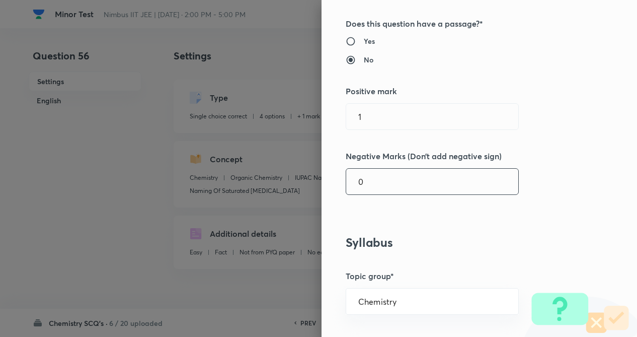
scroll to position [201, 0]
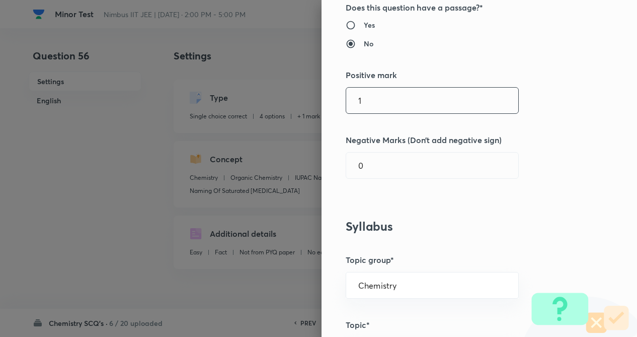
click at [374, 106] on input "1" at bounding box center [432, 101] width 172 height 26
type input "4"
click at [373, 165] on input "text" at bounding box center [432, 165] width 172 height 26
type input "1"
click at [549, 155] on div "Question settings Question type* Single choice correct Number of options* 2 3 4…" at bounding box center [479, 168] width 315 height 337
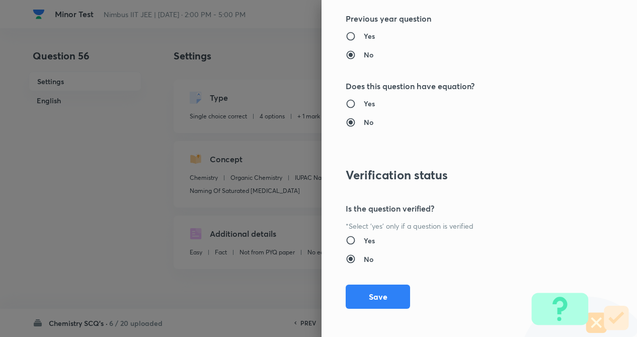
scroll to position [1035, 0]
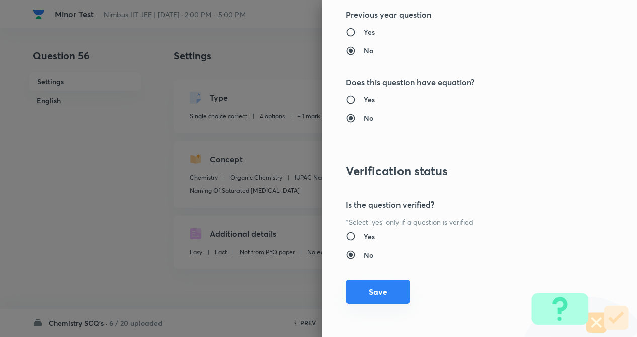
click at [363, 282] on button "Save" at bounding box center [378, 291] width 64 height 24
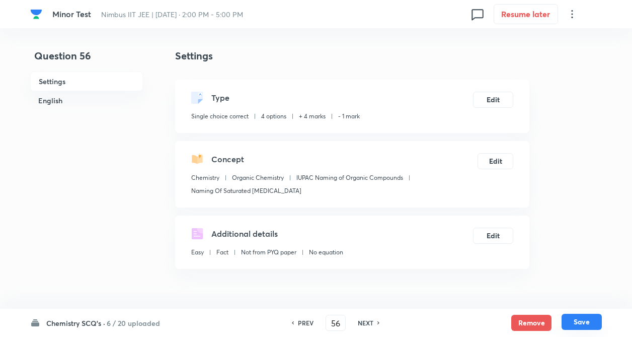
click at [585, 320] on button "Save" at bounding box center [582, 321] width 40 height 16
type input "57"
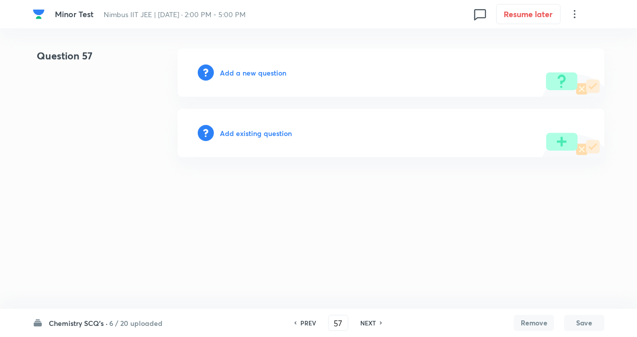
click at [260, 135] on h6 "Add existing question" at bounding box center [256, 133] width 72 height 11
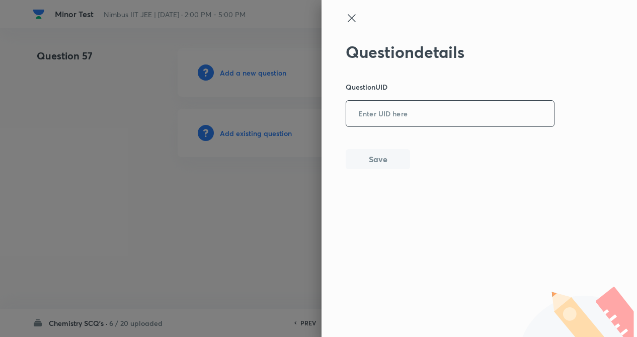
click at [394, 110] on input "text" at bounding box center [450, 114] width 208 height 25
click at [368, 162] on button "Save" at bounding box center [378, 158] width 64 height 20
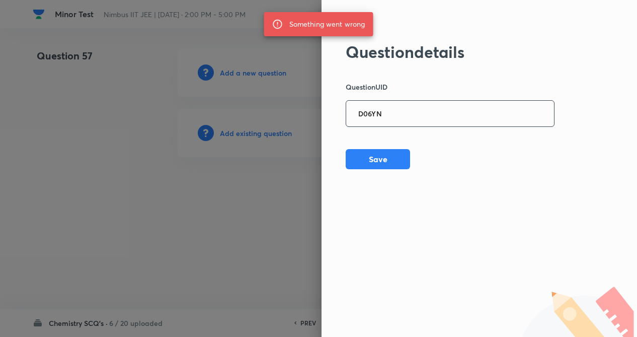
click at [401, 115] on input "D06YN" at bounding box center [450, 114] width 208 height 25
type input "D"
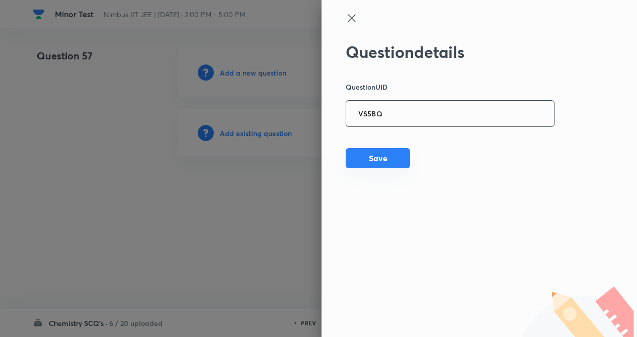
type input "VS5BQ"
click at [379, 156] on button "Save" at bounding box center [378, 158] width 64 height 20
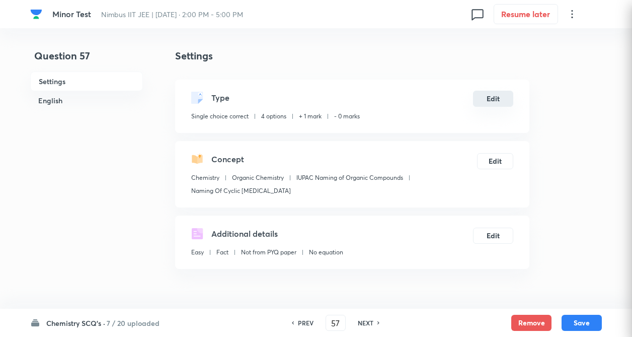
checkbox input "true"
click at [492, 94] on button "Edit" at bounding box center [493, 99] width 40 height 16
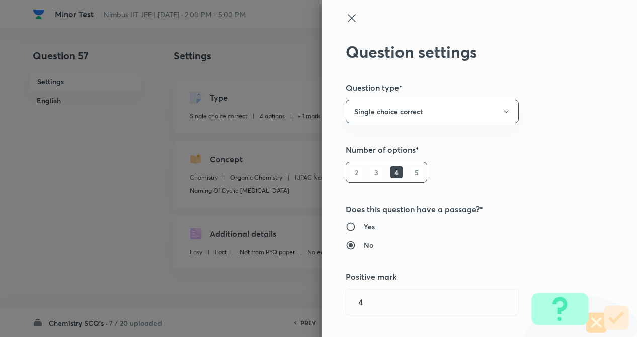
type input "1"
type input "0"
type input "Naming Of Cyclic Hydrocarbons"
click at [562, 110] on div "Question settings Question type* Single choice correct Number of options* 2 3 4…" at bounding box center [479, 168] width 315 height 337
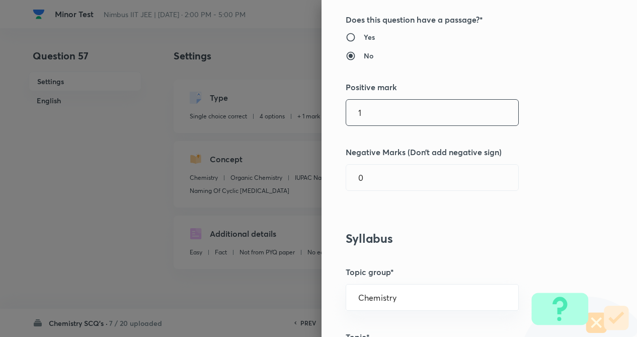
scroll to position [221, 0]
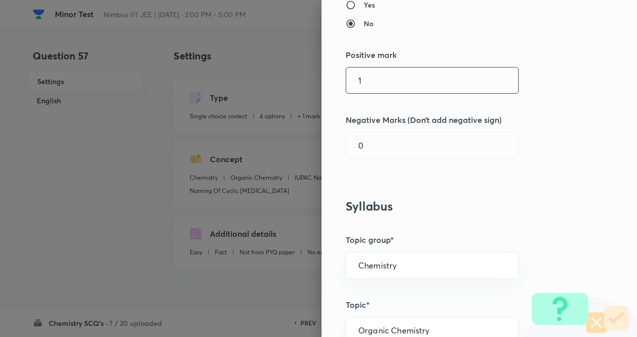
click at [388, 85] on input "1" at bounding box center [432, 80] width 172 height 26
type input "4"
click at [381, 141] on input "0" at bounding box center [432, 145] width 172 height 26
type input "1"
click at [563, 128] on div "Question settings Question type* Single choice correct Number of options* 2 3 4…" at bounding box center [479, 168] width 315 height 337
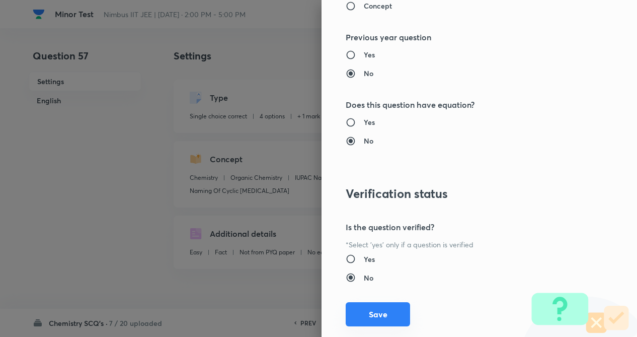
scroll to position [1035, 0]
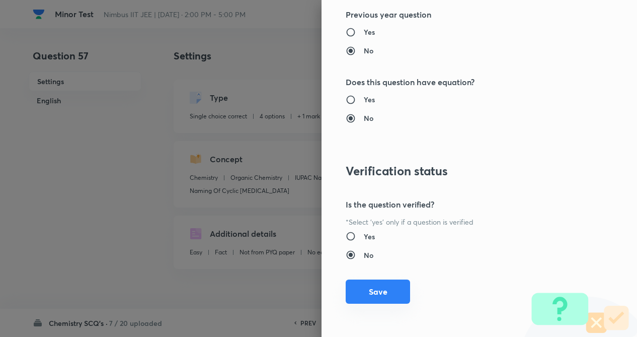
click at [373, 289] on button "Save" at bounding box center [378, 291] width 64 height 24
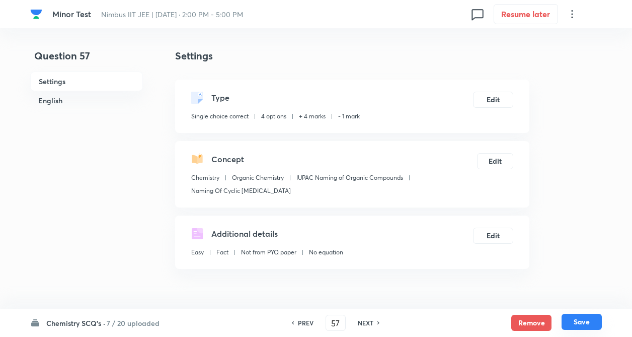
click at [572, 320] on button "Save" at bounding box center [582, 321] width 40 height 16
type input "58"
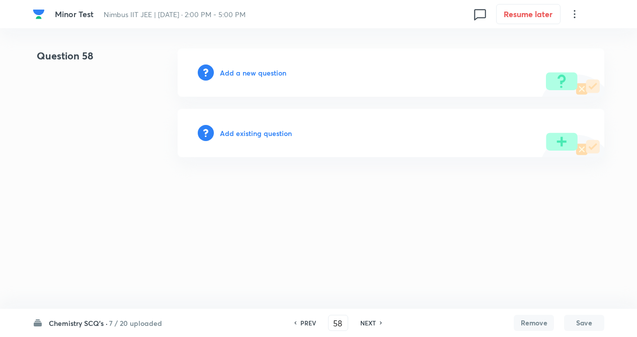
click at [247, 130] on h6 "Add existing question" at bounding box center [256, 133] width 72 height 11
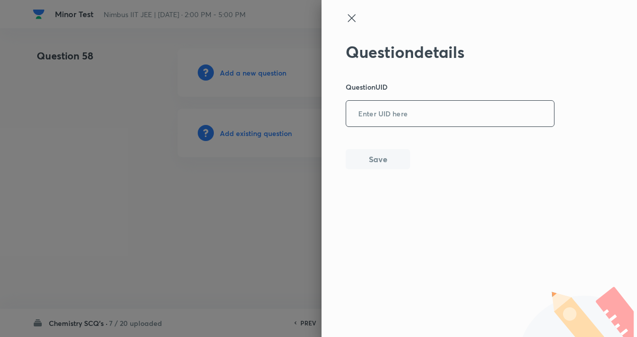
click at [404, 117] on input "text" at bounding box center [450, 114] width 208 height 25
type input "MWLB5"
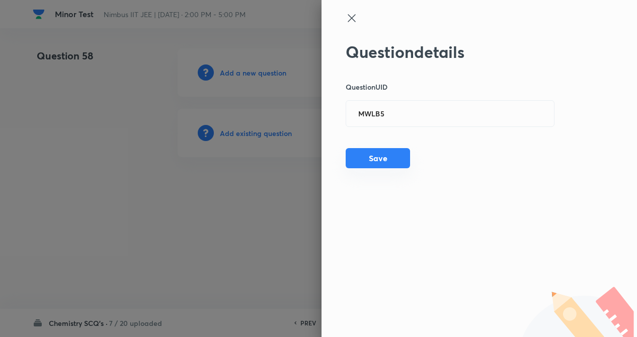
click at [380, 156] on button "Save" at bounding box center [378, 158] width 64 height 20
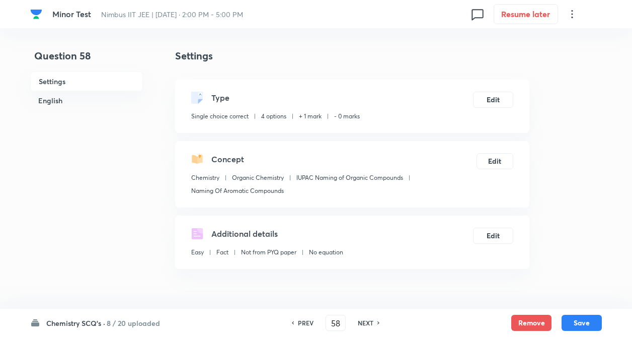
checkbox input "true"
click at [487, 101] on button "Edit" at bounding box center [493, 99] width 40 height 16
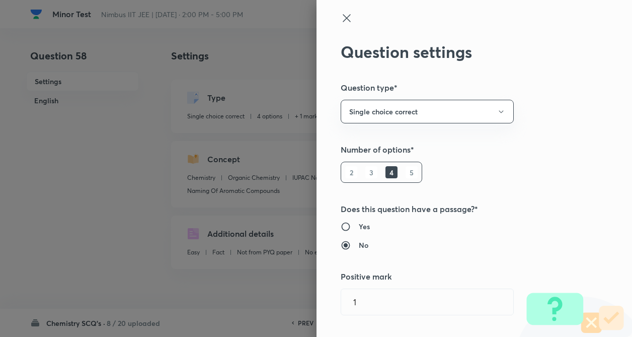
type input "1"
type input "0"
type input "Naming Of Aromatic Compounds"
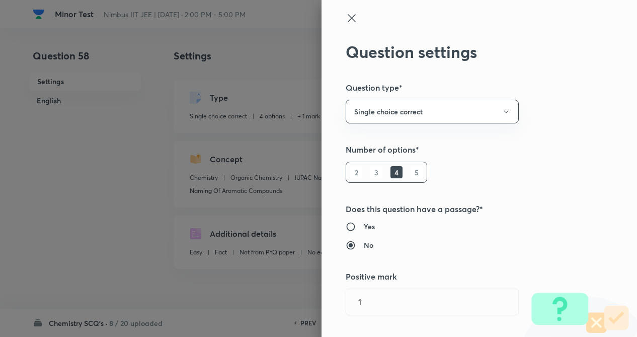
click at [567, 99] on div "Question settings Question type* Single choice correct Number of options* 2 3 4…" at bounding box center [479, 168] width 315 height 337
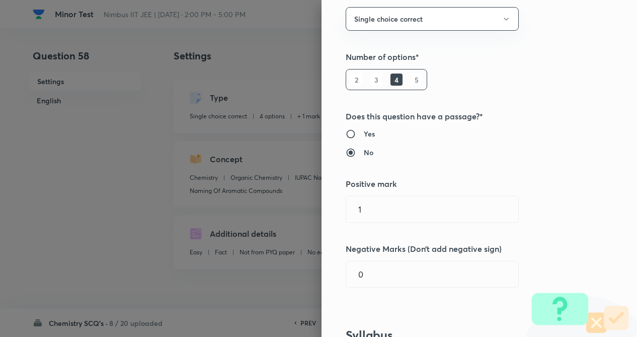
scroll to position [201, 0]
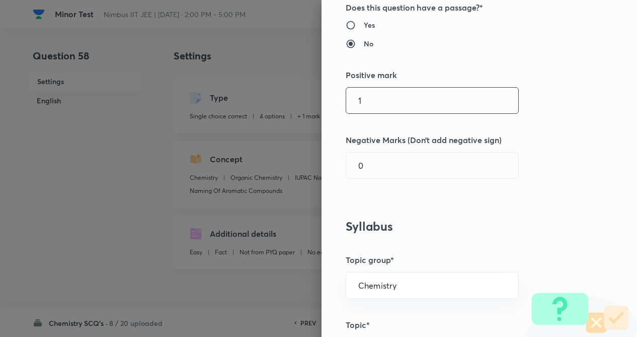
click at [389, 108] on input "1" at bounding box center [432, 101] width 172 height 26
type input "4"
click at [387, 159] on input "0" at bounding box center [432, 165] width 172 height 26
type input "1"
click at [558, 157] on div "Question settings Question type* Single choice correct Number of options* 2 3 4…" at bounding box center [479, 168] width 315 height 337
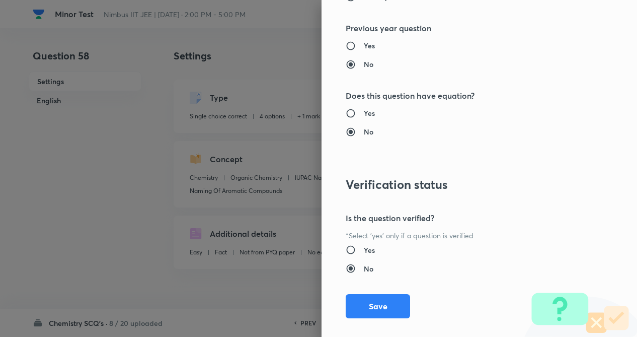
scroll to position [1035, 0]
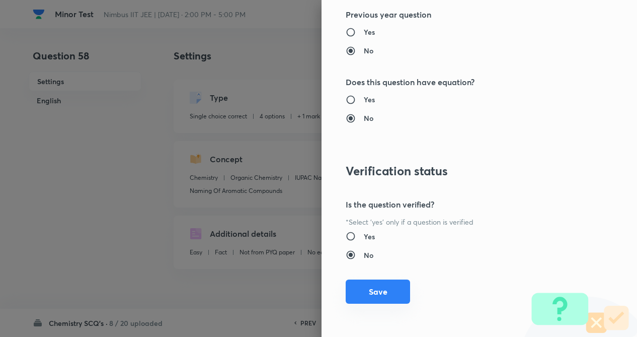
click at [368, 284] on button "Save" at bounding box center [378, 291] width 64 height 24
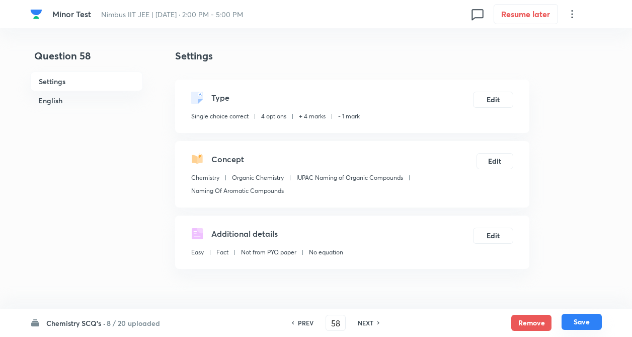
click at [576, 321] on button "Save" at bounding box center [582, 321] width 40 height 16
type input "59"
click at [86, 20] on div "[MEDICAL_DATA] Nimbus IIT JEE | [DATE] · 2:00 PM - 5:00 PM 0 Resume later" at bounding box center [316, 14] width 572 height 28
click at [138, 320] on h6 "20 / 20 uploaded" at bounding box center [145, 322] width 57 height 11
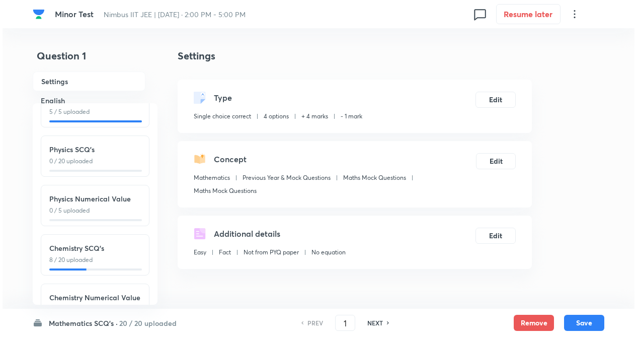
scroll to position [111, 0]
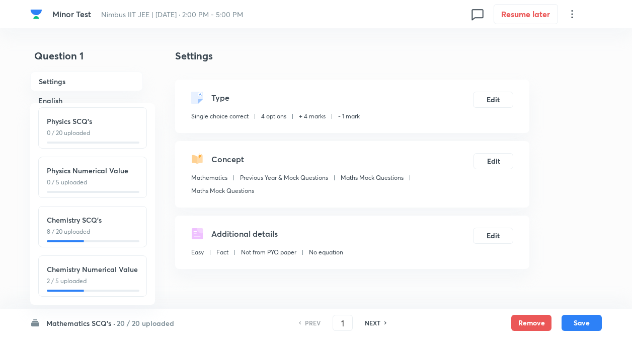
click at [91, 227] on p "8 / 20 uploaded" at bounding box center [93, 231] width 92 height 9
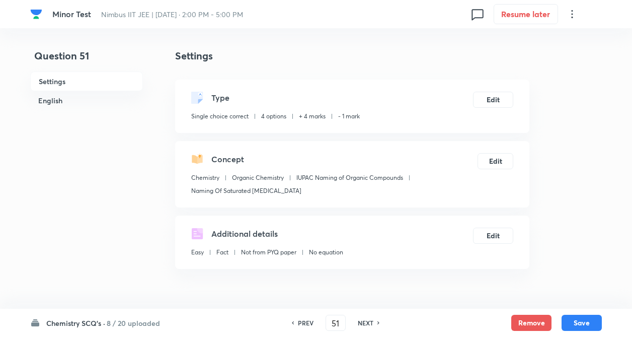
type input "51"
checkbox input "false"
checkbox input "true"
click at [370, 322] on h6 "NEXT" at bounding box center [366, 322] width 16 height 9
type input "52"
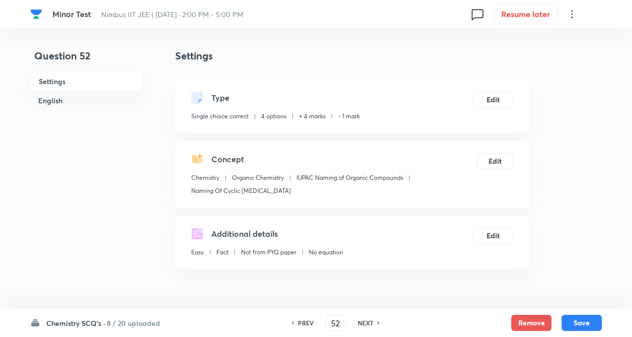
checkbox input "false"
click at [370, 322] on h6 "NEXT" at bounding box center [366, 322] width 16 height 9
checkbox input "true"
type input "53"
click at [370, 322] on h6 "NEXT" at bounding box center [366, 322] width 16 height 9
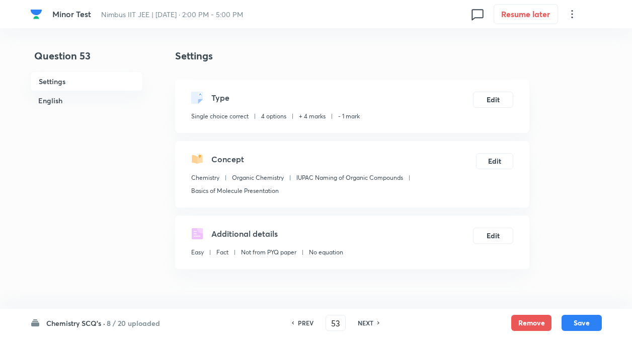
checkbox input "false"
checkbox input "true"
type input "54"
click at [370, 322] on h6 "NEXT" at bounding box center [366, 322] width 16 height 9
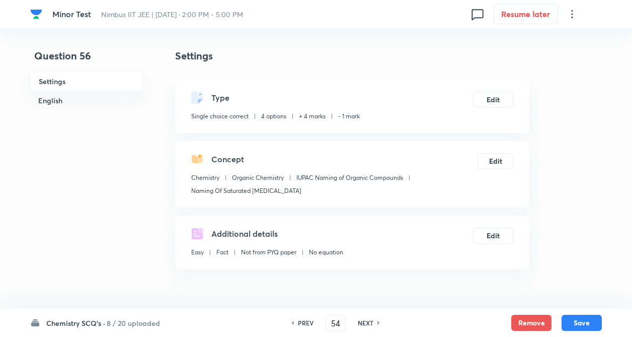
checkbox input "true"
type input "56"
checkbox input "false"
checkbox input "true"
click at [370, 322] on h6 "NEXT" at bounding box center [366, 322] width 16 height 9
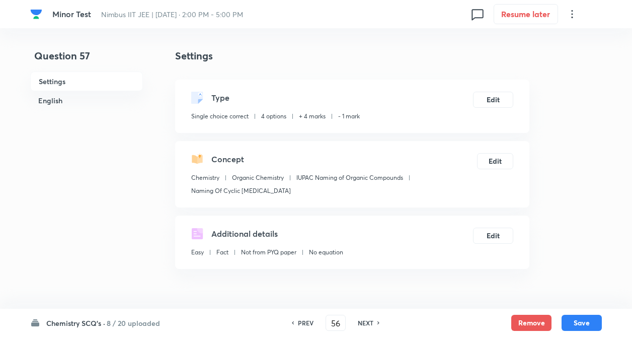
type input "57"
checkbox input "false"
checkbox input "true"
click at [370, 322] on h6 "NEXT" at bounding box center [366, 322] width 16 height 9
type input "58"
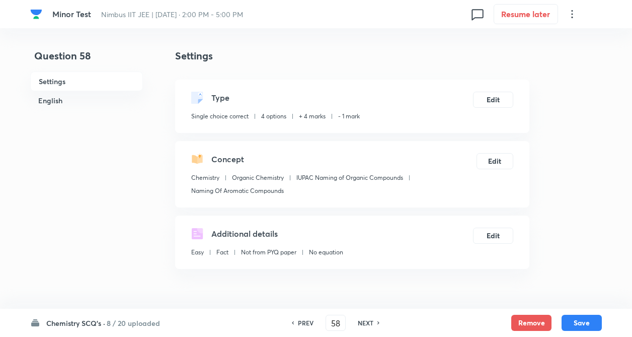
checkbox input "true"
click at [370, 322] on h6 "NEXT" at bounding box center [366, 322] width 16 height 9
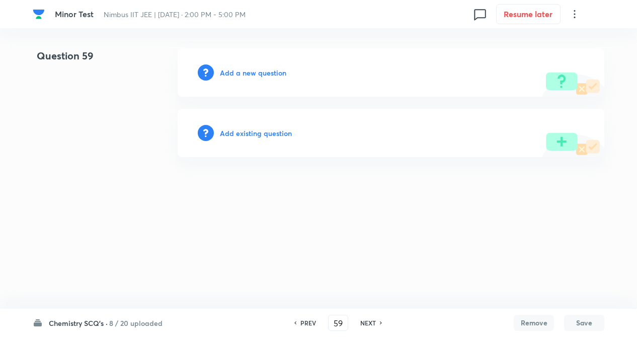
click at [94, 319] on h6 "Chemistry SCQ's ·" at bounding box center [78, 322] width 59 height 11
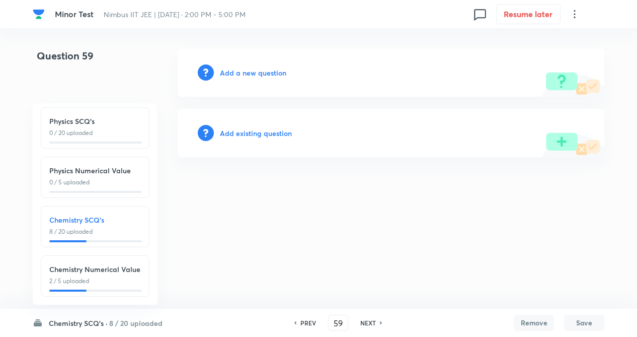
click at [67, 264] on h6 "Chemistry Numerical Value" at bounding box center [95, 269] width 92 height 11
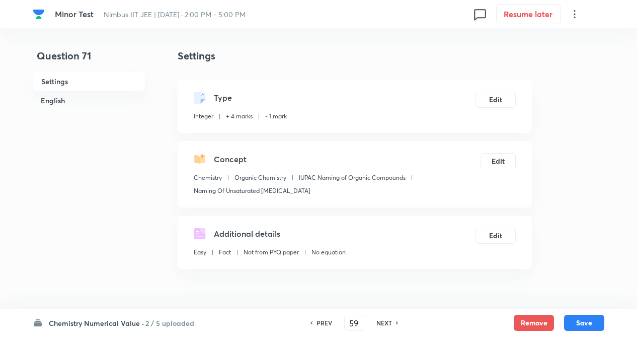
type input "71"
type input "10"
click at [387, 319] on h6 "NEXT" at bounding box center [382, 322] width 16 height 9
type input "72"
type input "2"
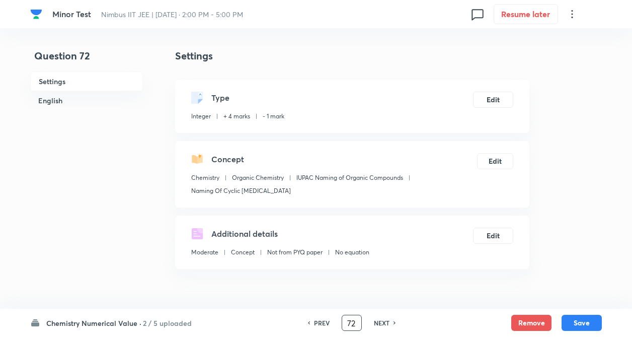
click at [355, 322] on input "72" at bounding box center [351, 323] width 19 height 18
type input "7"
type input "59"
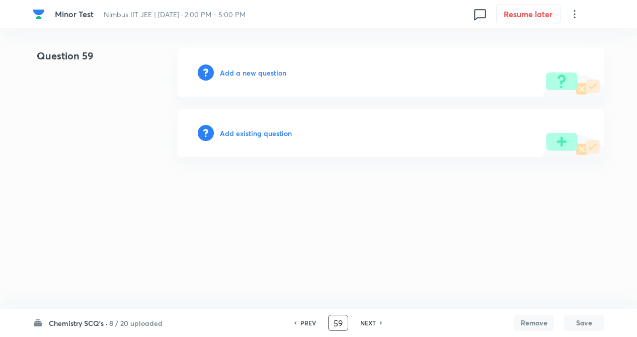
click at [178, 205] on html "Minor Test Nimbus IIT JEE | Sep 14, 2025 · 2:00 PM - 5:00 PM 0 Resume later Que…" at bounding box center [318, 102] width 637 height 205
click at [261, 134] on h6 "Add existing question" at bounding box center [256, 133] width 72 height 11
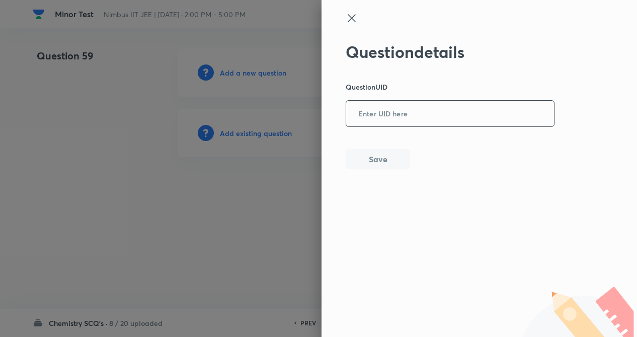
click at [367, 113] on input "text" at bounding box center [450, 114] width 208 height 25
type input "BYE03"
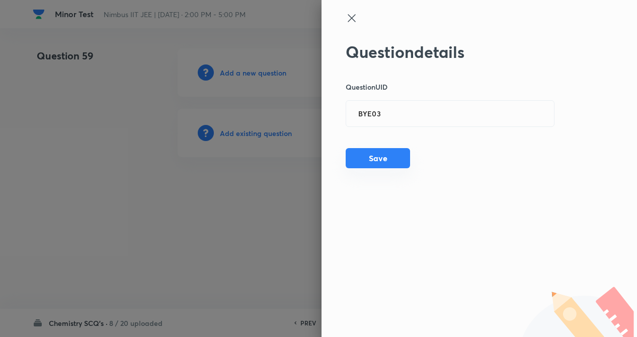
click at [369, 155] on button "Save" at bounding box center [378, 158] width 64 height 20
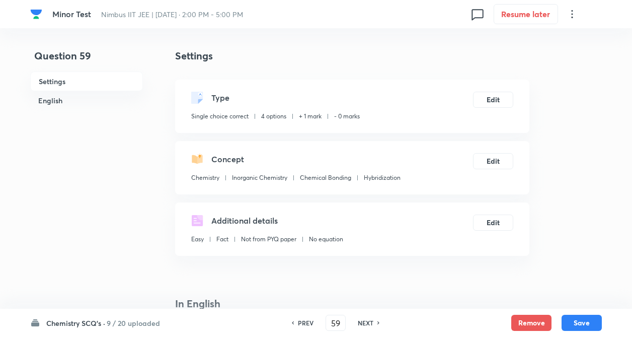
checkbox input "true"
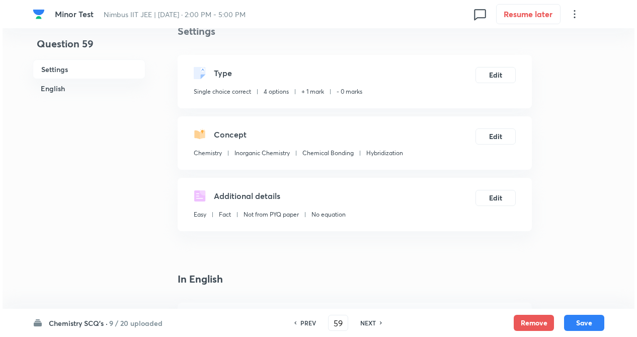
scroll to position [0, 0]
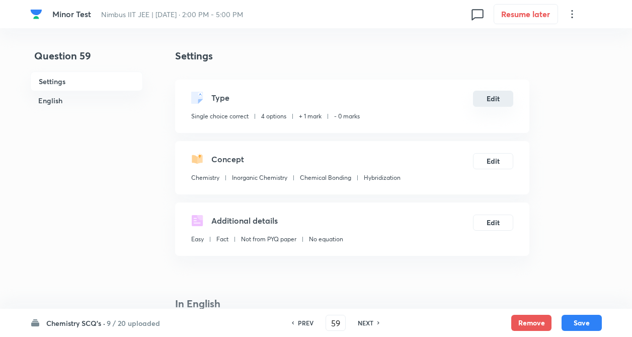
click at [488, 98] on button "Edit" at bounding box center [493, 99] width 40 height 16
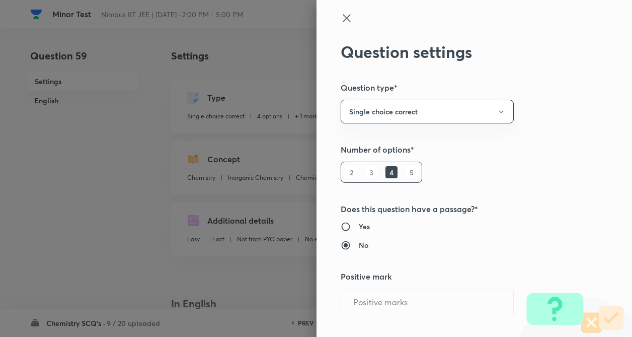
radio input "true"
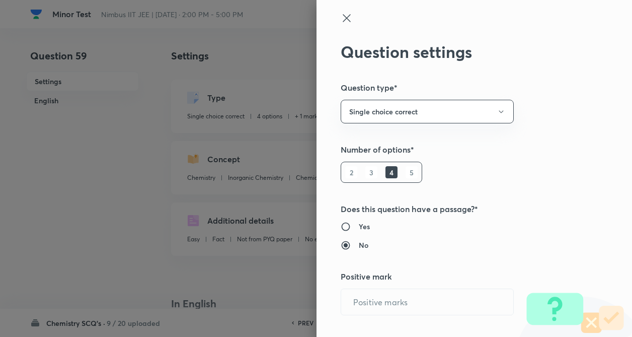
radio input "true"
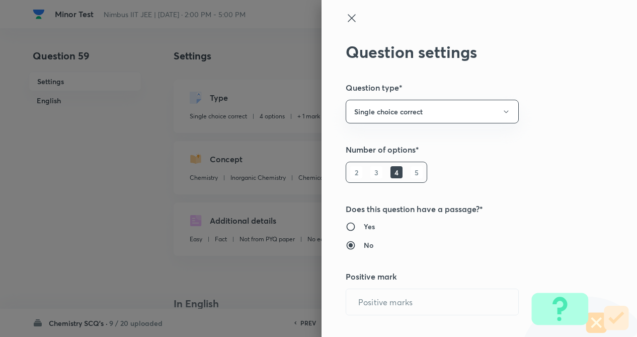
click at [568, 90] on h5 "Question type*" at bounding box center [462, 88] width 233 height 12
type input "1"
type input "0"
type input "Chemistry"
type input "Inorganic Chemistry"
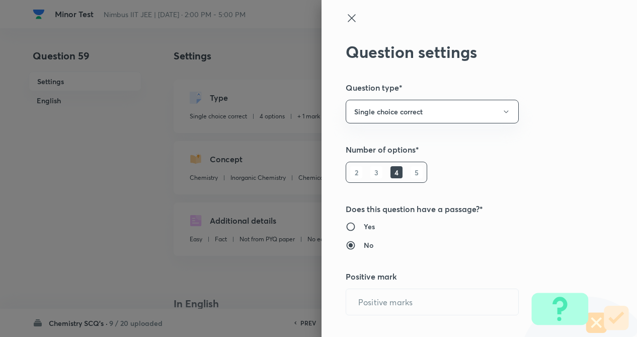
type input "Chemical Bonding"
type input "Hybridization"
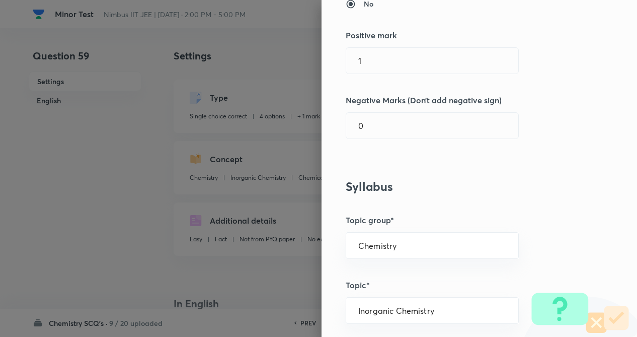
scroll to position [242, 0]
click at [382, 63] on input "1" at bounding box center [432, 60] width 172 height 26
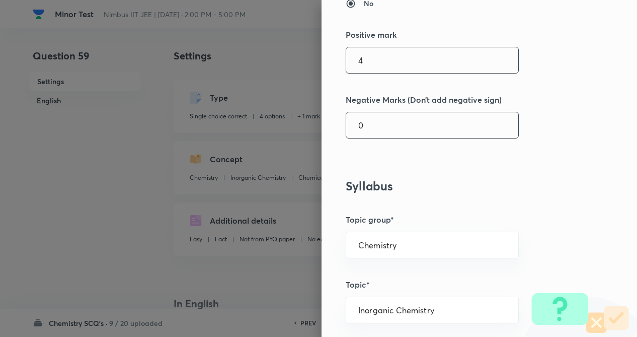
type input "4"
click at [382, 114] on input "0" at bounding box center [432, 125] width 172 height 26
type input "1"
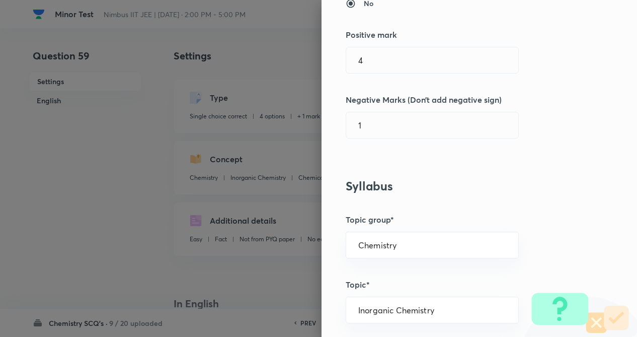
click at [556, 129] on div "Question settings Question type* Single choice correct Number of options* 2 3 4…" at bounding box center [479, 168] width 315 height 337
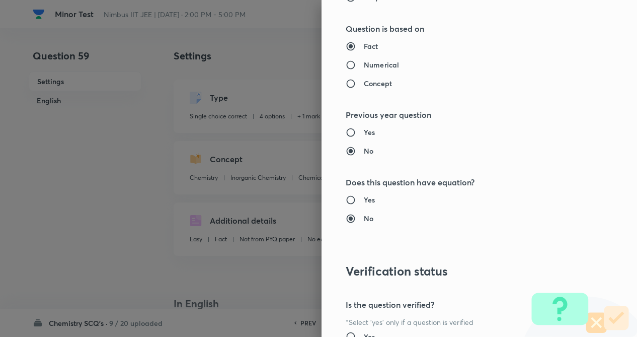
scroll to position [1035, 0]
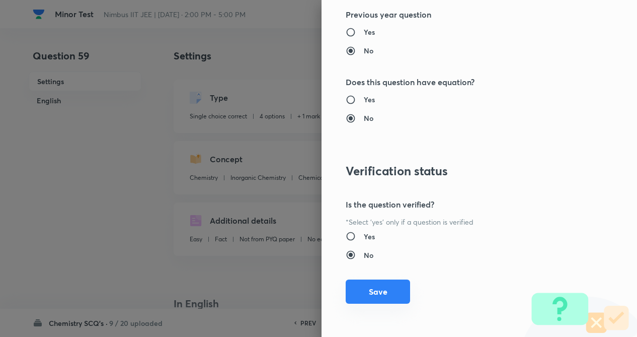
click at [372, 288] on button "Save" at bounding box center [378, 291] width 64 height 24
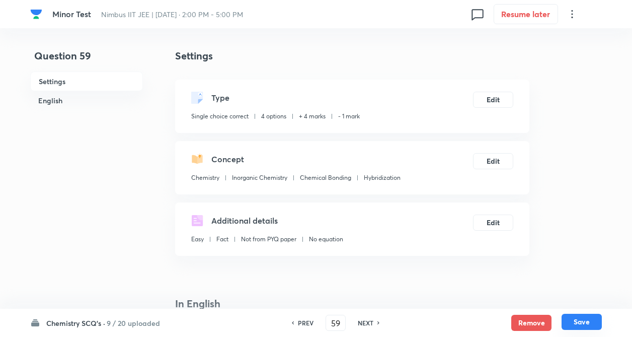
click at [583, 319] on button "Save" at bounding box center [582, 321] width 40 height 16
type input "60"
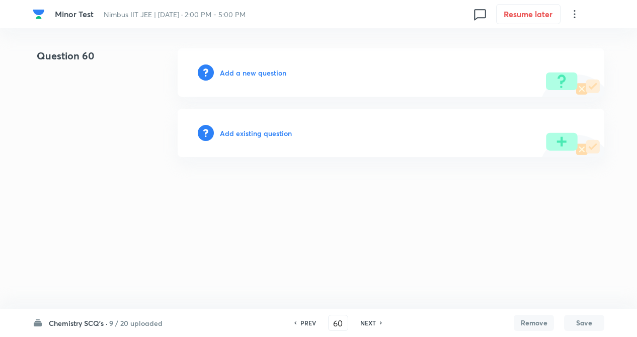
click at [247, 133] on h6 "Add existing question" at bounding box center [256, 133] width 72 height 11
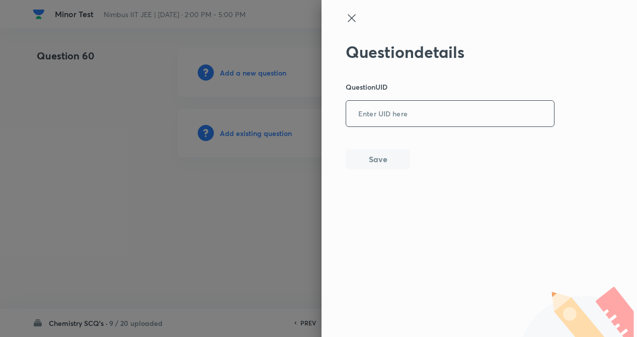
click at [410, 113] on input "text" at bounding box center [450, 114] width 208 height 25
type input "3W54L"
click at [379, 164] on button "Save" at bounding box center [378, 158] width 64 height 20
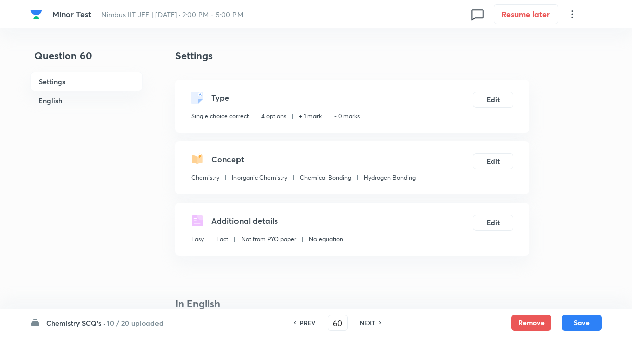
checkbox input "true"
click at [490, 97] on button "Edit" at bounding box center [493, 99] width 40 height 16
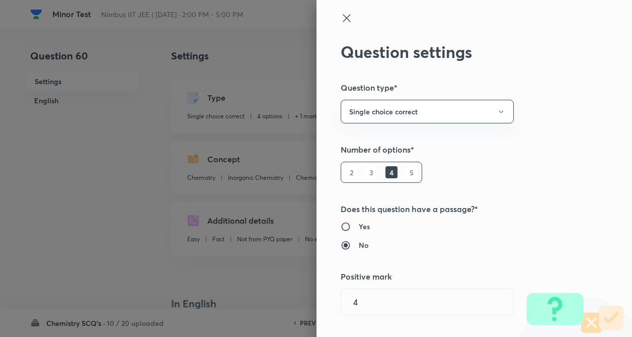
click at [570, 94] on h5 "Question type*" at bounding box center [457, 88] width 233 height 12
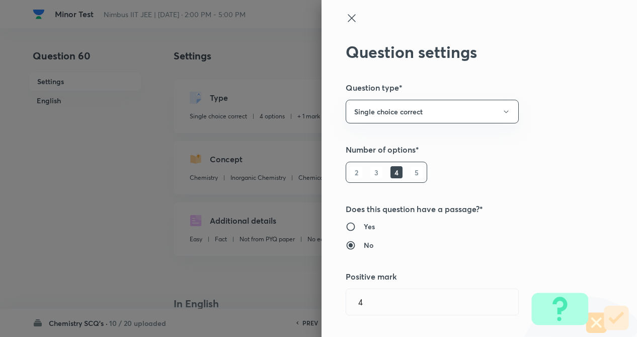
type input "1"
type input "0"
type input "Hydrogen Bonding"
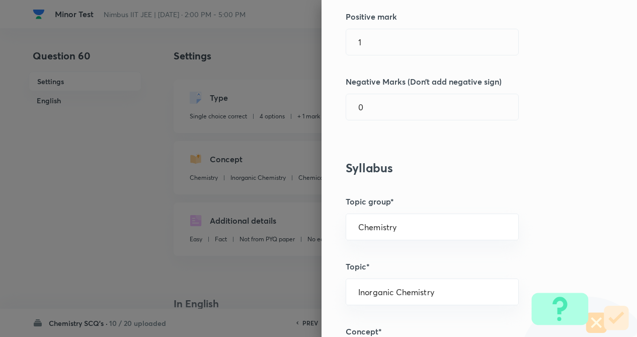
scroll to position [282, 0]
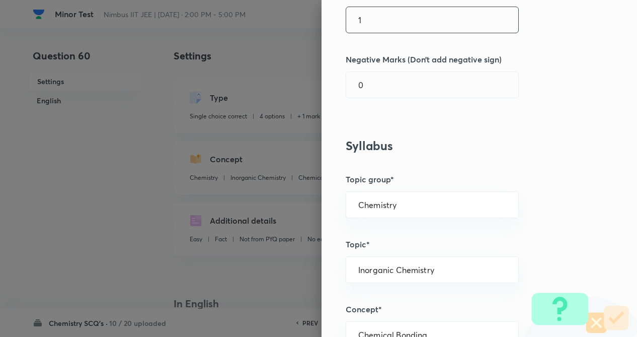
click at [374, 22] on input "1" at bounding box center [432, 20] width 172 height 26
type input "4"
click at [376, 76] on input "0" at bounding box center [432, 85] width 172 height 26
type input "1"
click at [574, 97] on div "Question settings Question type* Single choice correct Number of options* 2 3 4…" at bounding box center [479, 168] width 315 height 337
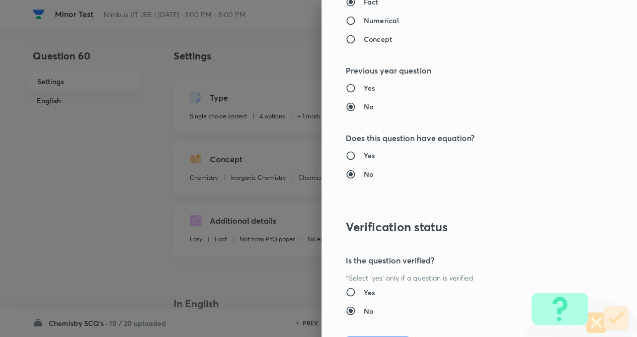
scroll to position [1035, 0]
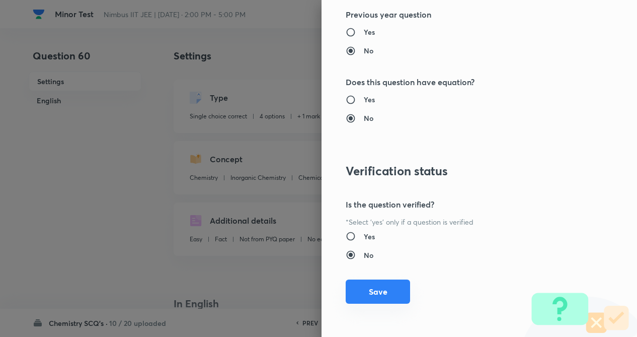
click at [377, 299] on button "Save" at bounding box center [378, 291] width 64 height 24
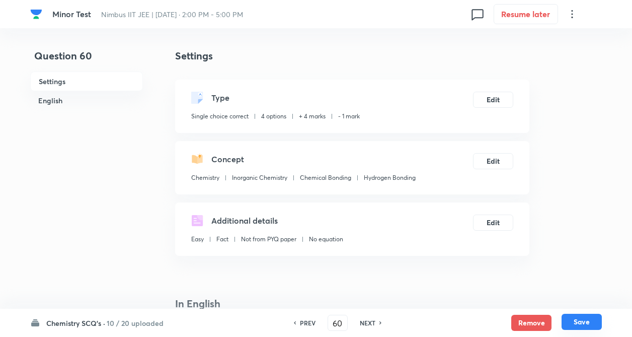
click at [585, 319] on button "Save" at bounding box center [582, 321] width 40 height 16
type input "61"
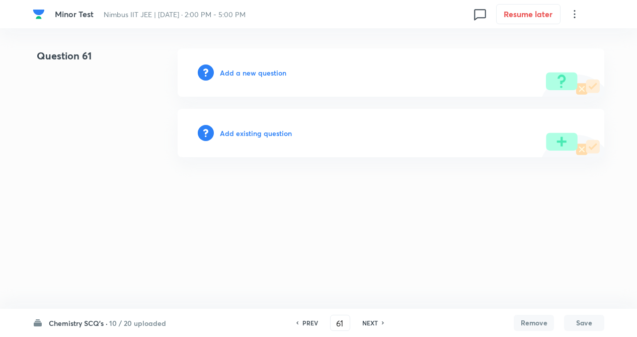
click at [246, 131] on h6 "Add existing question" at bounding box center [256, 133] width 72 height 11
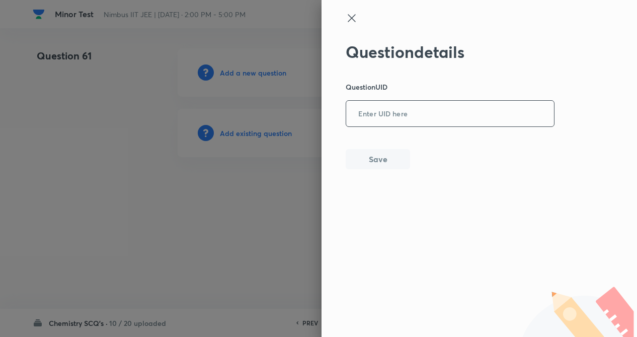
click at [377, 116] on input "text" at bounding box center [450, 114] width 208 height 25
type input "GNSSD"
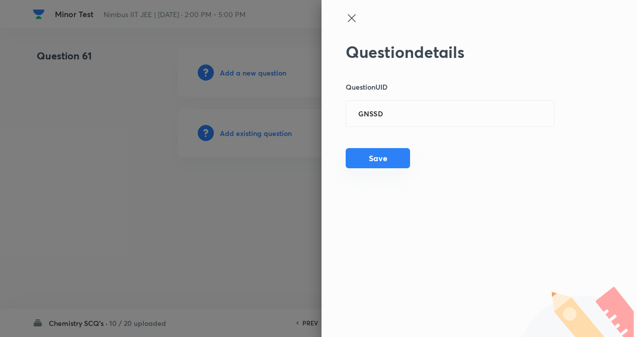
click at [374, 151] on button "Save" at bounding box center [378, 158] width 64 height 20
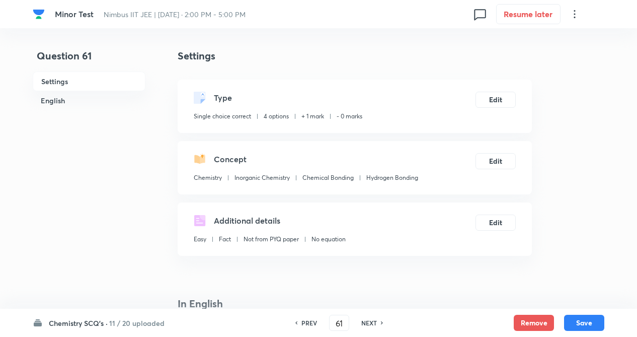
checkbox input "true"
click at [489, 104] on button "Edit" at bounding box center [493, 99] width 40 height 16
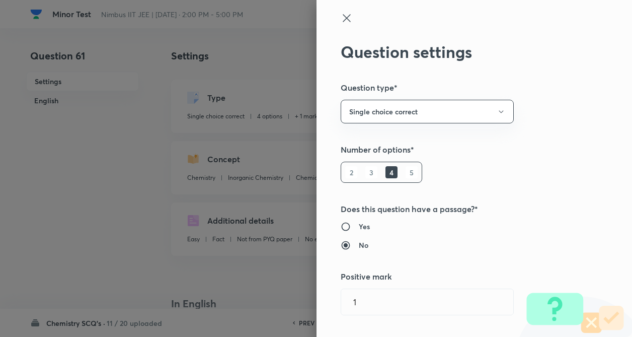
type input "1"
type input "0"
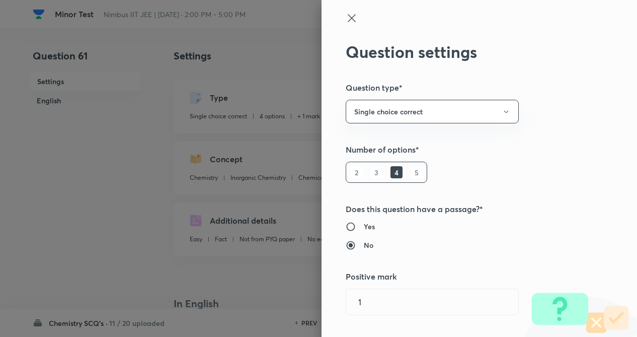
click at [575, 111] on div "Question settings Question type* Single choice correct Number of options* 2 3 4…" at bounding box center [479, 168] width 315 height 337
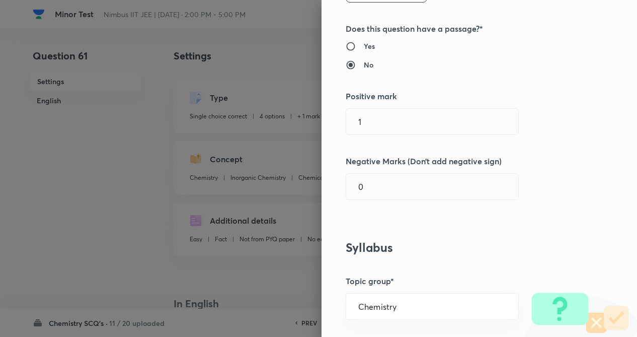
scroll to position [201, 0]
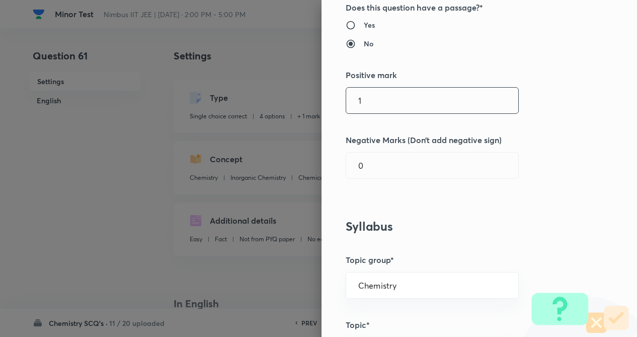
click at [394, 96] on input "1" at bounding box center [432, 101] width 172 height 26
type input "4"
click at [389, 165] on input "0" at bounding box center [432, 165] width 172 height 26
type input "1"
click at [530, 159] on div "Question settings Question type* Single choice correct Number of options* 2 3 4…" at bounding box center [479, 168] width 315 height 337
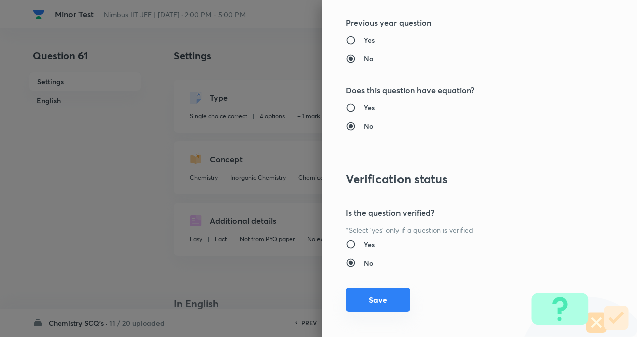
scroll to position [1035, 0]
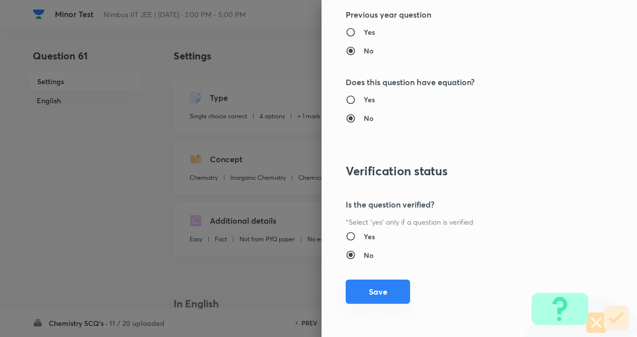
click at [388, 299] on button "Save" at bounding box center [378, 291] width 64 height 24
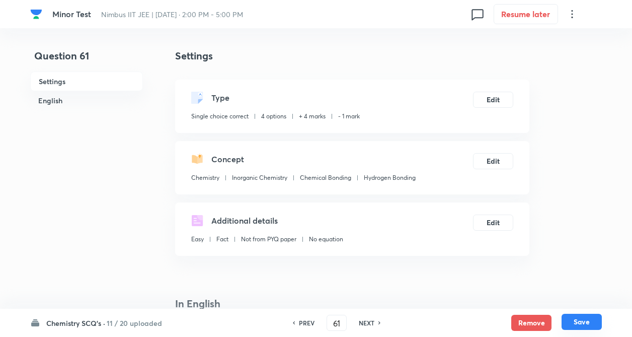
click at [581, 316] on button "Save" at bounding box center [582, 321] width 40 height 16
type input "62"
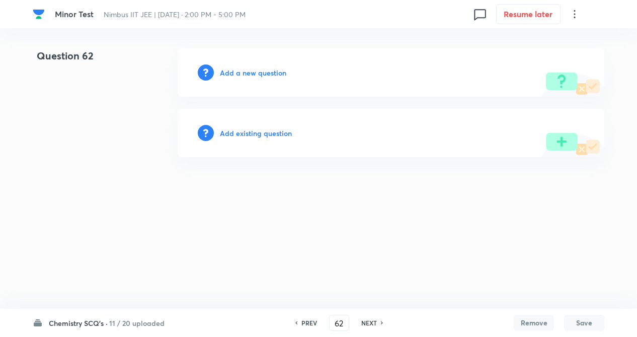
click at [247, 138] on h6 "Add existing question" at bounding box center [256, 133] width 72 height 11
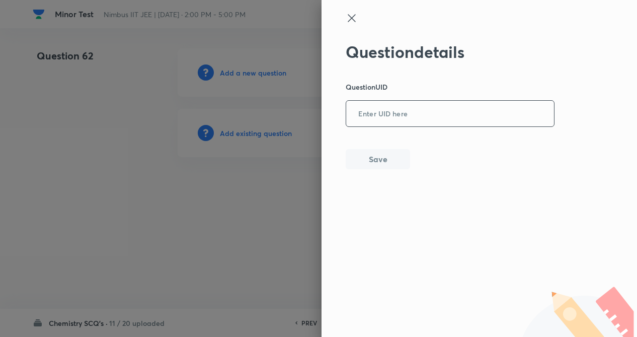
click at [391, 107] on input "text" at bounding box center [450, 114] width 208 height 25
type input "FFJSI"
click at [381, 168] on button "Save" at bounding box center [378, 158] width 64 height 20
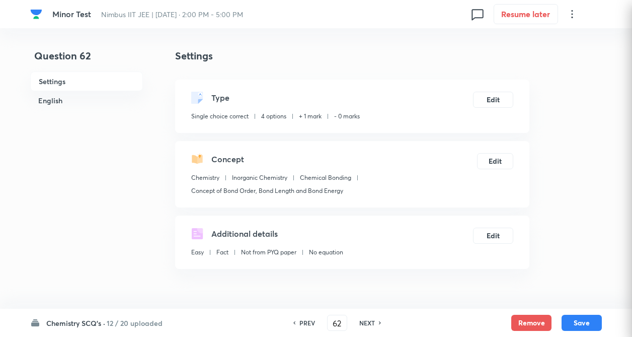
checkbox input "true"
click at [491, 92] on button "Edit" at bounding box center [493, 99] width 40 height 16
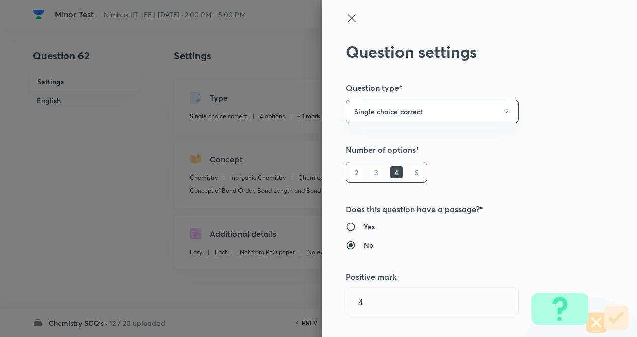
type input "1"
type input "0"
type input "Concept of Bond Order, Bond Length and Bond Energy"
click at [557, 91] on h5 "Question type*" at bounding box center [462, 88] width 233 height 12
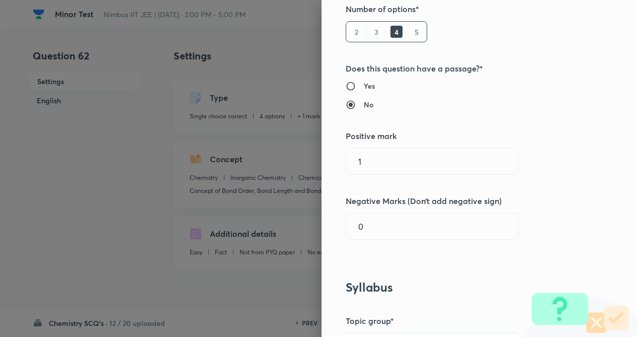
scroll to position [141, 0]
click at [381, 161] on input "1" at bounding box center [432, 161] width 172 height 26
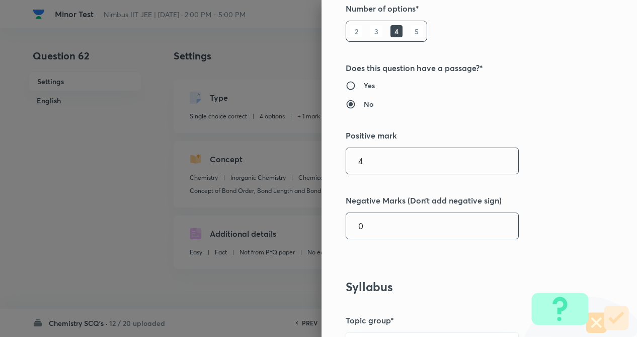
type input "4"
click at [376, 232] on input "0" at bounding box center [432, 226] width 172 height 26
type input "1"
click at [556, 238] on div "Question settings Question type* Single choice correct Number of options* 2 3 4…" at bounding box center [479, 168] width 315 height 337
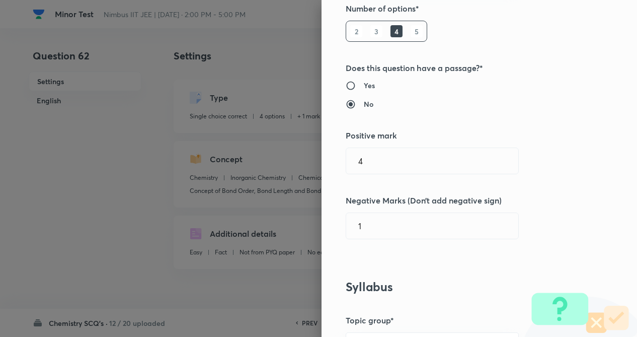
click at [574, 232] on div "Question settings Question type* Single choice correct Number of options* 2 3 4…" at bounding box center [479, 168] width 315 height 337
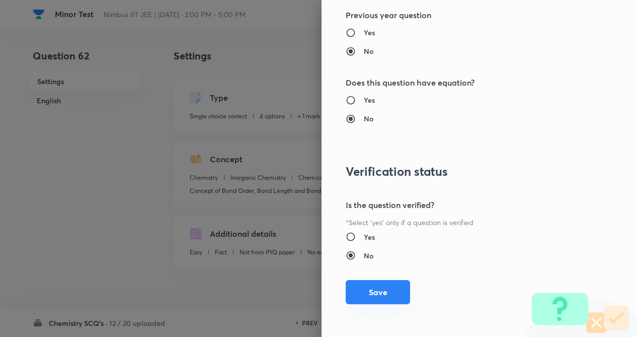
scroll to position [1035, 0]
click at [371, 287] on button "Save" at bounding box center [378, 291] width 64 height 24
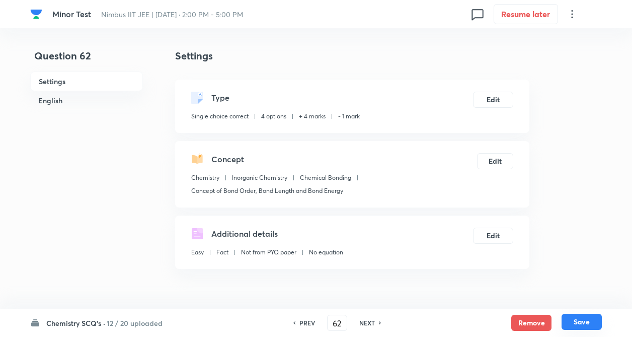
click at [584, 323] on button "Save" at bounding box center [582, 321] width 40 height 16
type input "63"
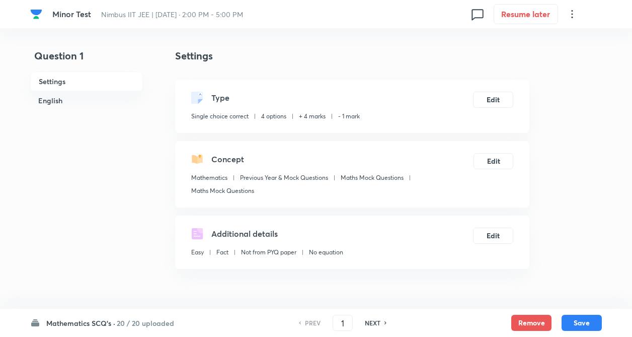
click at [135, 323] on h6 "20 / 20 uploaded" at bounding box center [145, 322] width 57 height 11
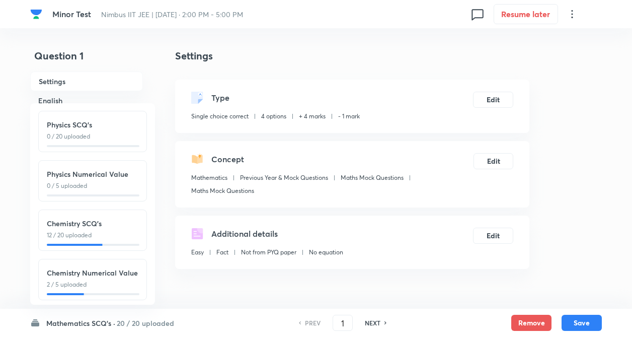
scroll to position [111, 0]
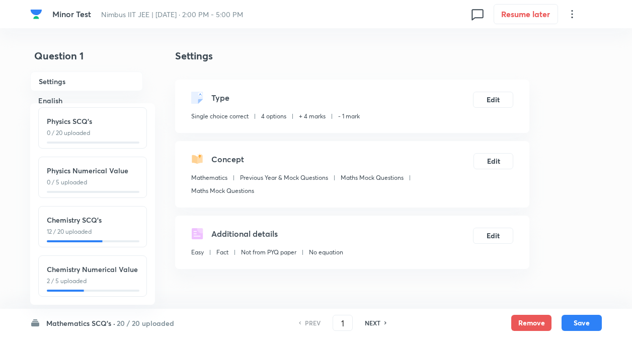
click at [92, 217] on div "Chemistry SCQ's 12 / 20 uploaded" at bounding box center [93, 225] width 92 height 22
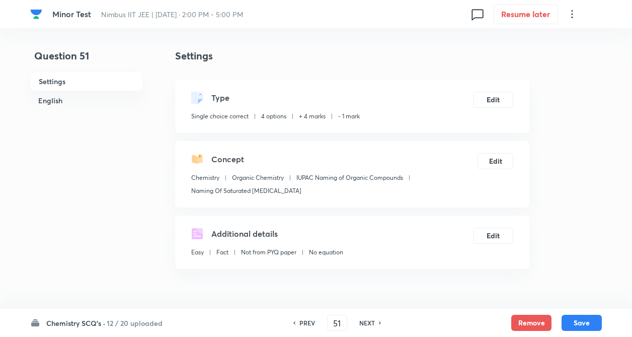
type input "51"
checkbox input "false"
checkbox input "true"
click at [342, 324] on input "51" at bounding box center [337, 323] width 19 height 18
type input "5"
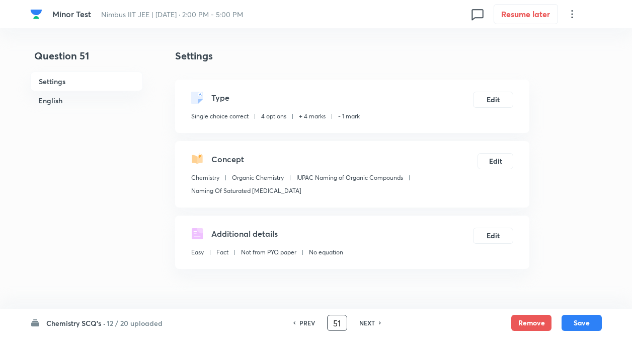
type input "5"
type input "61"
checkbox input "false"
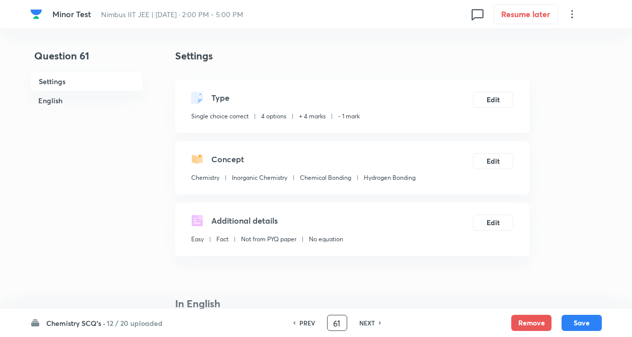
checkbox input "true"
click at [368, 321] on h6 "NEXT" at bounding box center [367, 322] width 16 height 9
type input "62"
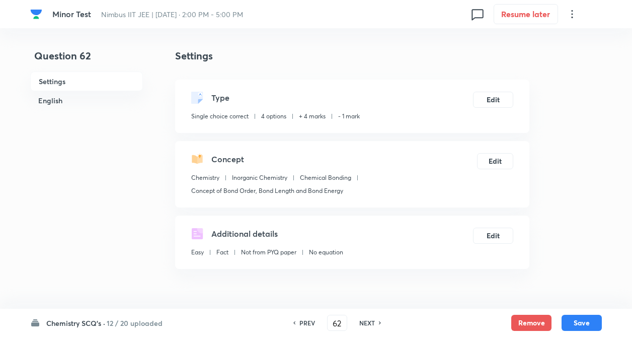
checkbox input "false"
checkbox input "true"
click at [368, 321] on h6 "NEXT" at bounding box center [367, 322] width 16 height 9
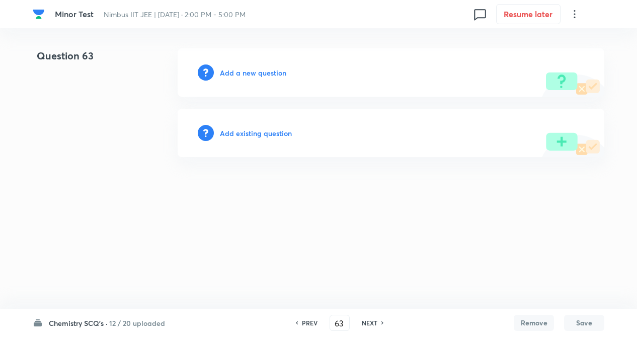
click at [305, 321] on h6 "PREV" at bounding box center [310, 322] width 16 height 9
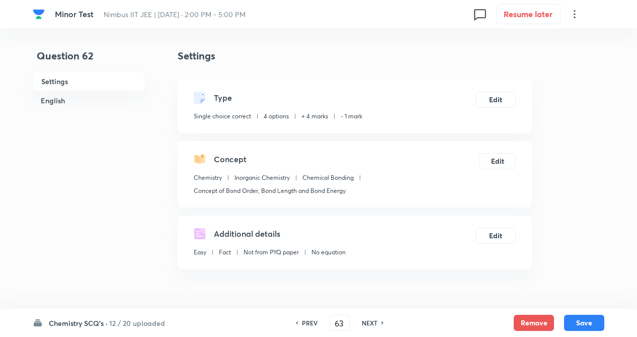
type input "62"
click at [305, 321] on h6 "PREV" at bounding box center [307, 322] width 16 height 9
checkbox input "true"
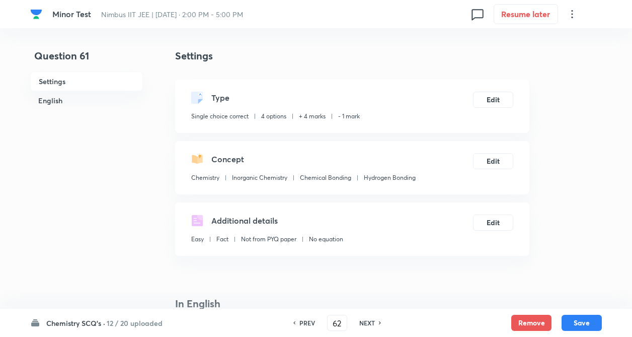
type input "61"
checkbox input "false"
checkbox input "true"
click at [373, 321] on h6 "NEXT" at bounding box center [367, 322] width 16 height 9
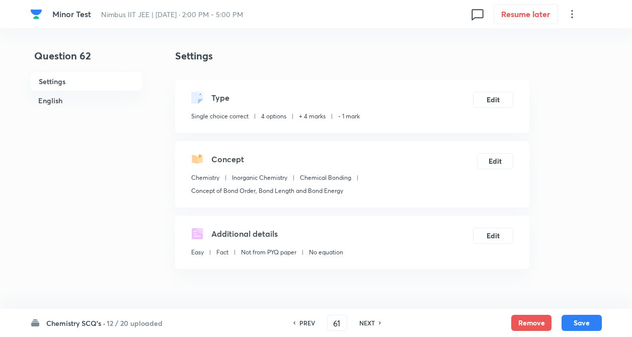
type input "62"
checkbox input "false"
click at [373, 321] on h6 "NEXT" at bounding box center [367, 322] width 16 height 9
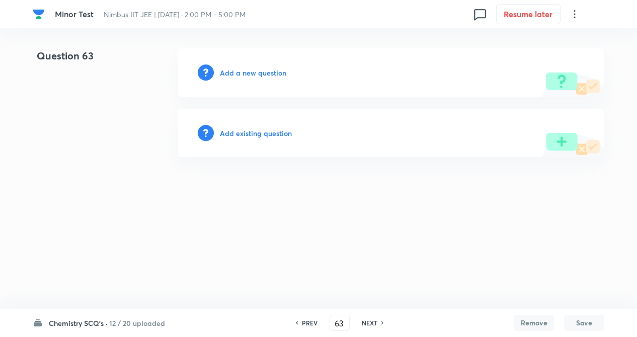
click at [263, 137] on h6 "Add existing question" at bounding box center [256, 133] width 72 height 11
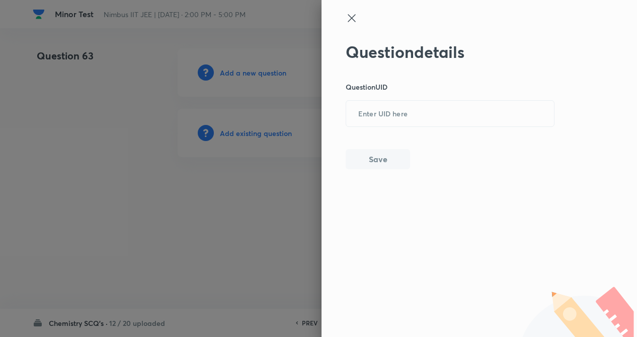
click at [265, 165] on div at bounding box center [318, 168] width 637 height 337
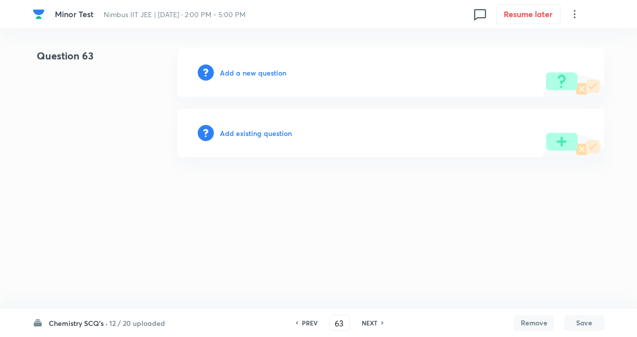
click at [311, 321] on h6 "PREV" at bounding box center [310, 322] width 16 height 9
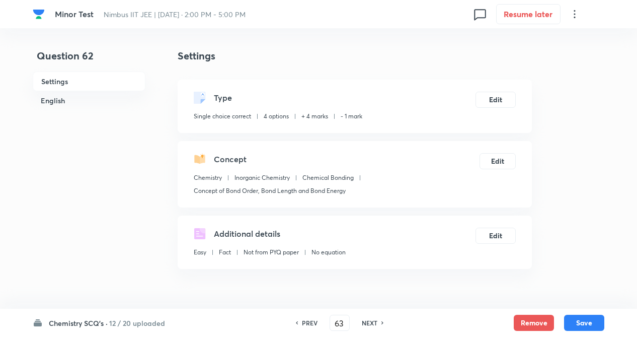
type input "62"
checkbox input "true"
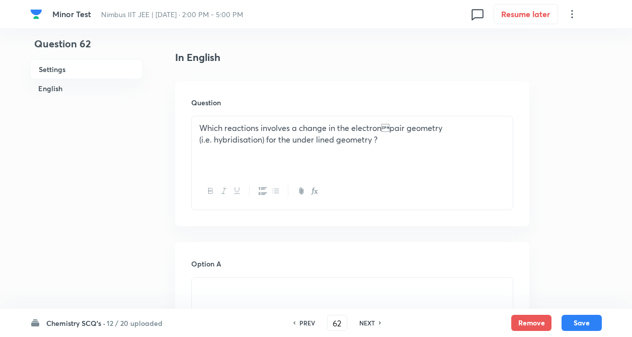
scroll to position [302, 0]
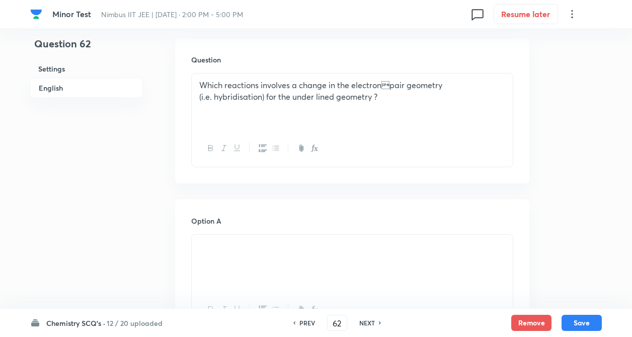
click at [307, 319] on h6 "PREV" at bounding box center [307, 322] width 16 height 9
type input "61"
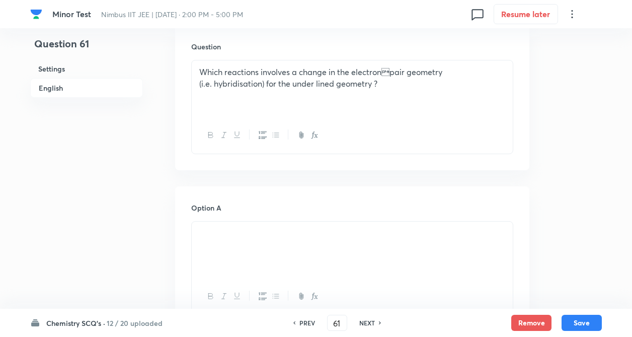
checkbox input "false"
checkbox input "true"
click at [365, 321] on h6 "NEXT" at bounding box center [367, 322] width 16 height 9
type input "62"
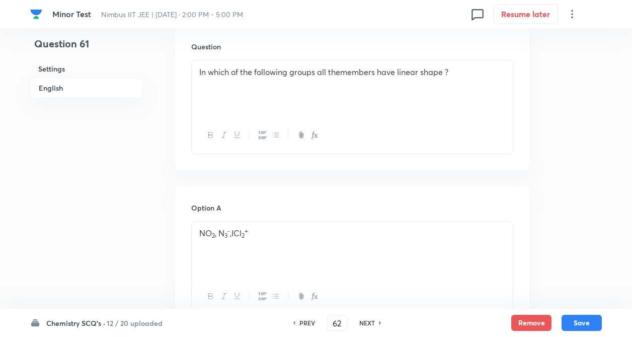
checkbox input "false"
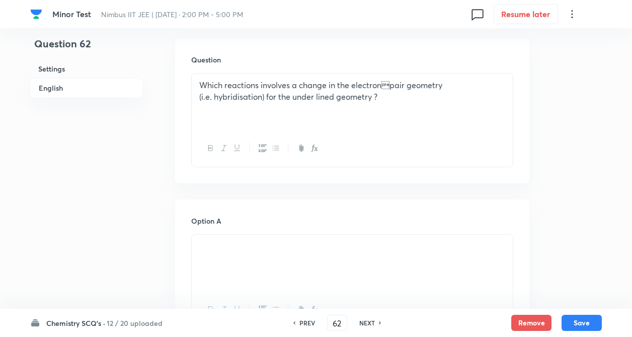
checkbox input "true"
click at [365, 321] on h6 "NEXT" at bounding box center [367, 322] width 16 height 9
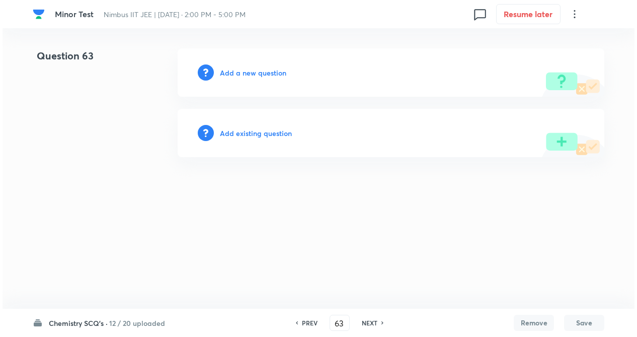
scroll to position [0, 0]
click at [172, 174] on html "Minor Test Nimbus IIT JEE | Sep 14, 2025 · 2:00 PM - 5:00 PM 0 Resume later Que…" at bounding box center [318, 102] width 637 height 205
click at [248, 70] on h6 "Add a new question" at bounding box center [253, 72] width 66 height 11
click at [306, 323] on h6 "PREV" at bounding box center [310, 322] width 16 height 9
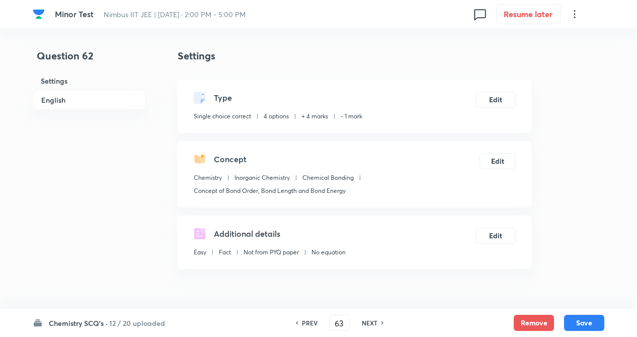
type input "62"
checkbox input "true"
click at [374, 321] on h6 "NEXT" at bounding box center [367, 322] width 16 height 9
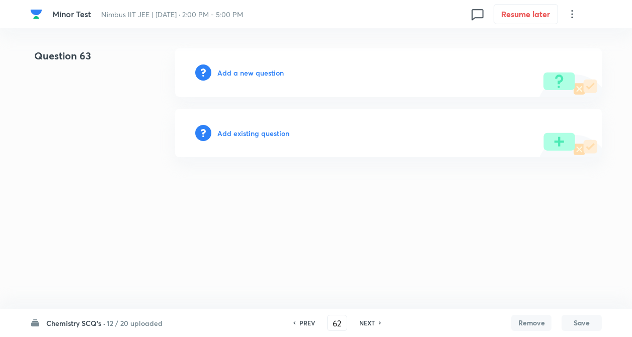
type input "63"
click at [241, 132] on h6 "Add existing question" at bounding box center [256, 133] width 72 height 11
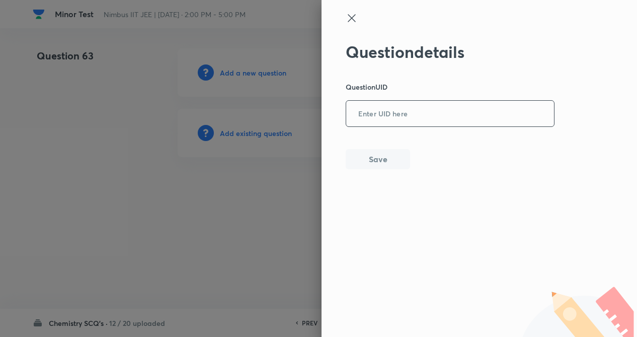
click at [382, 121] on input "text" at bounding box center [450, 114] width 208 height 25
type input "ANM4O"
click at [381, 155] on button "Save" at bounding box center [378, 158] width 64 height 20
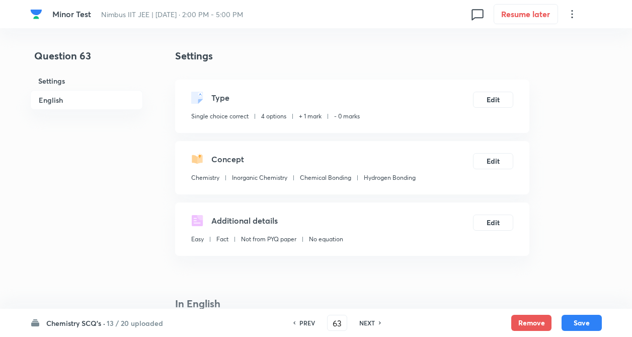
checkbox input "true"
click at [428, 296] on h4 "In English" at bounding box center [352, 303] width 354 height 15
click at [490, 98] on button "Edit" at bounding box center [493, 99] width 40 height 16
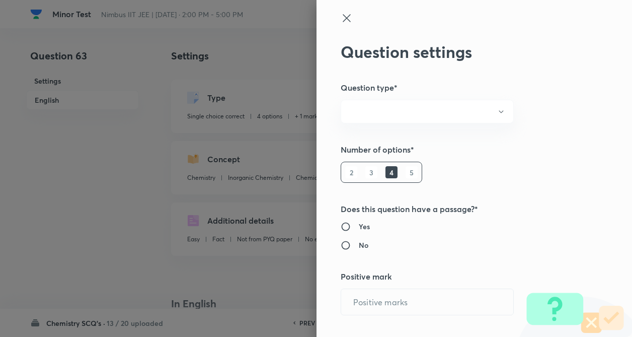
radio input "true"
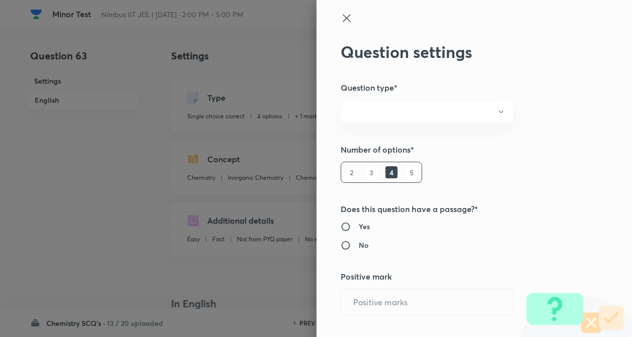
radio input "true"
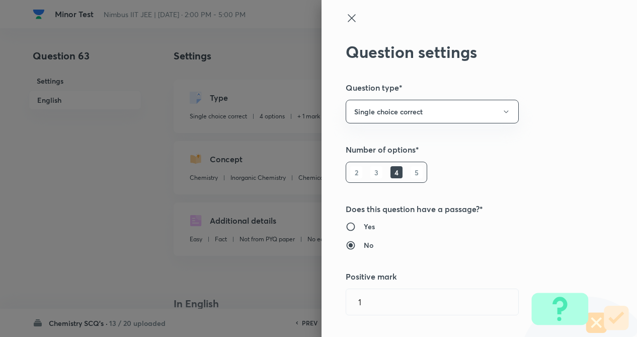
type input "1"
type input "0"
type input "Chemistry"
type input "Inorganic Chemistry"
type input "Chemical Bonding"
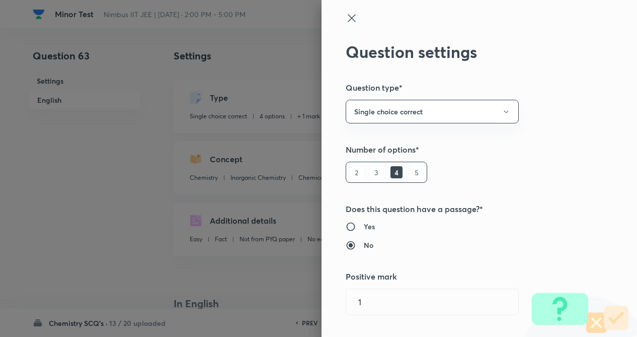
type input "Hydrogen Bonding"
click at [594, 60] on div "Question settings Question type* Single choice correct Number of options* 2 3 4…" at bounding box center [479, 168] width 315 height 337
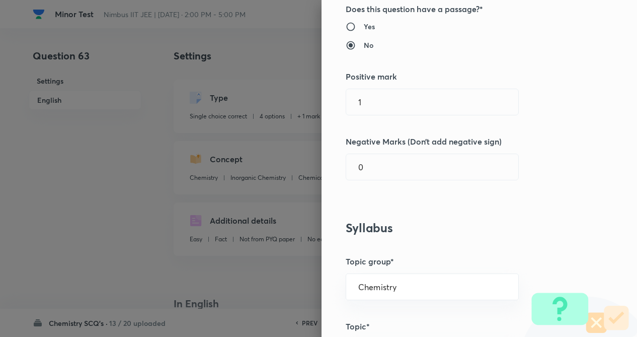
scroll to position [221, 0]
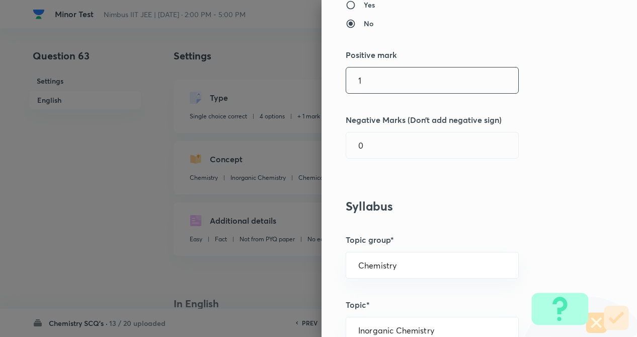
click at [375, 77] on input "1" at bounding box center [432, 80] width 172 height 26
type input "4"
click at [372, 132] on div "0 ​" at bounding box center [432, 145] width 173 height 27
type input "1"
click at [556, 111] on div "Question settings Question type* Single choice correct Number of options* 2 3 4…" at bounding box center [479, 168] width 315 height 337
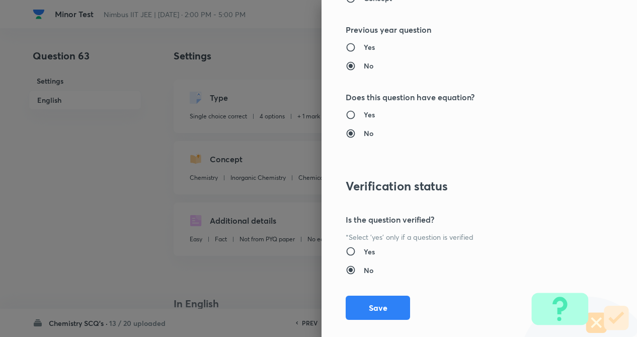
scroll to position [1035, 0]
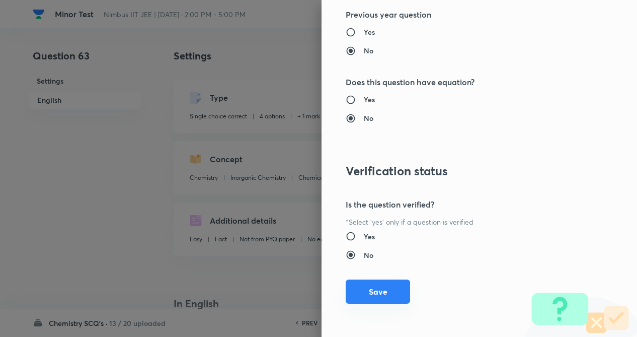
click at [367, 295] on button "Save" at bounding box center [378, 291] width 64 height 24
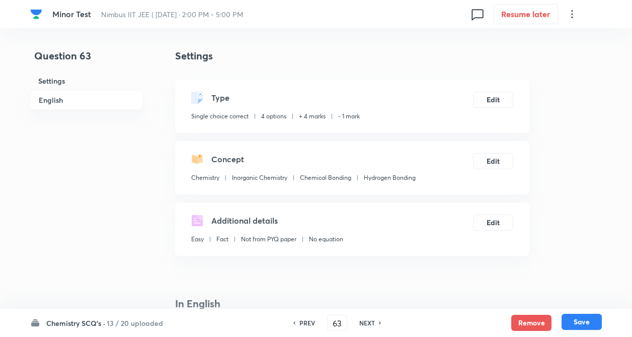
click at [573, 322] on button "Save" at bounding box center [582, 321] width 40 height 16
type input "64"
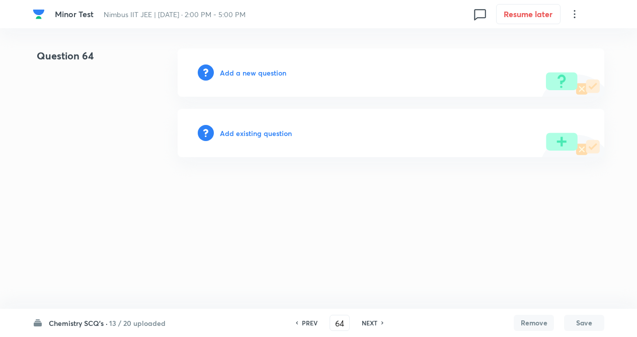
click at [246, 127] on div "Add existing question" at bounding box center [391, 133] width 427 height 48
click at [246, 132] on h6 "Add existing question" at bounding box center [256, 133] width 72 height 11
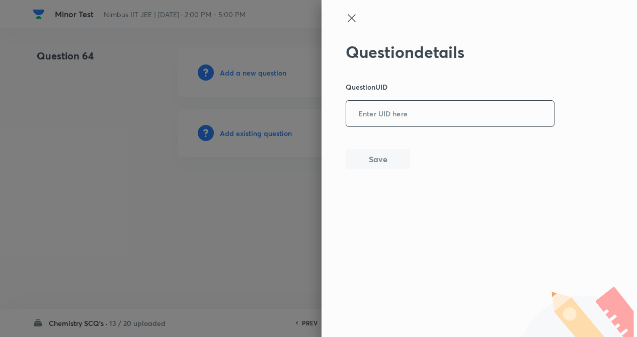
click at [362, 120] on input "text" at bounding box center [450, 114] width 208 height 25
type input "HEW8O"
click at [365, 156] on button "Save" at bounding box center [378, 158] width 64 height 20
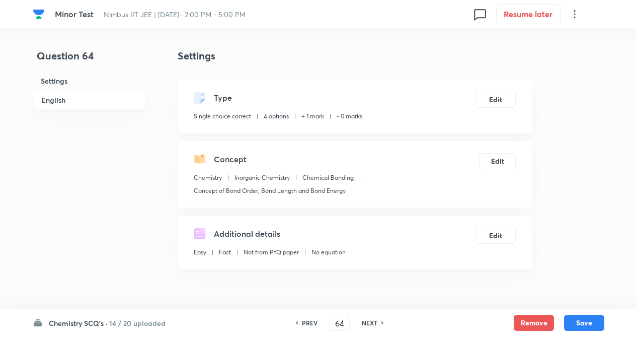
checkbox input "true"
click at [494, 97] on button "Edit" at bounding box center [493, 99] width 40 height 16
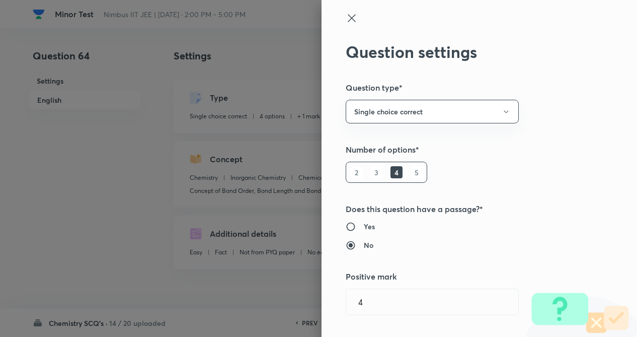
type input "1"
type input "0"
type input "Concept of Bond Order, Bond Length and Bond Energy"
click at [557, 109] on div "Question settings Question type* Single choice correct Number of options* 2 3 4…" at bounding box center [479, 168] width 315 height 337
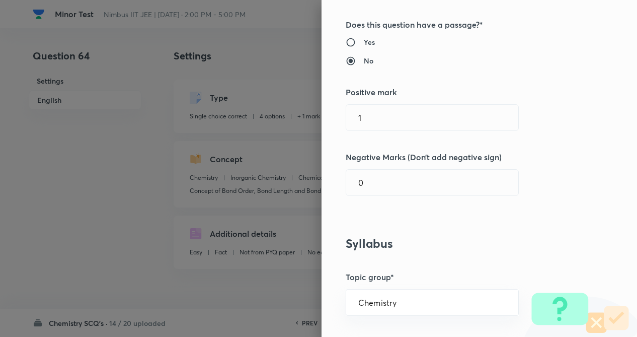
scroll to position [201, 0]
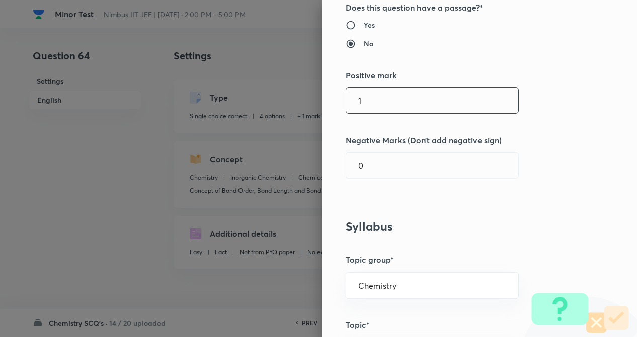
click at [401, 104] on input "1" at bounding box center [432, 101] width 172 height 26
type input "4"
click at [392, 165] on input "0" at bounding box center [432, 165] width 172 height 26
type input "1"
click at [549, 169] on div "Question settings Question type* Single choice correct Number of options* 2 3 4…" at bounding box center [479, 168] width 315 height 337
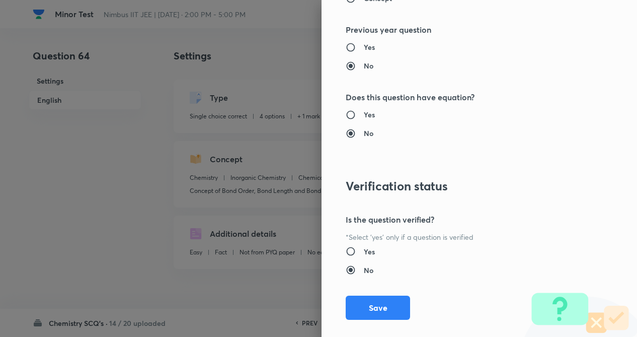
scroll to position [1035, 0]
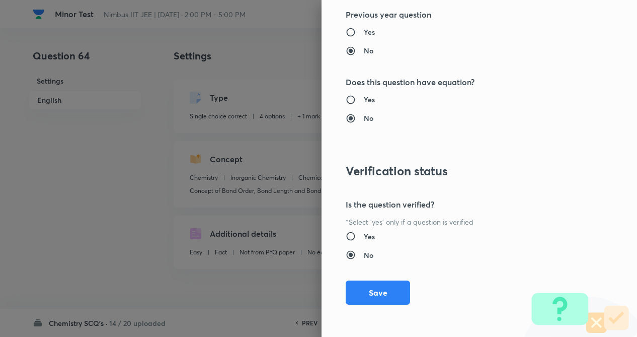
click at [118, 156] on div at bounding box center [318, 168] width 637 height 337
click at [379, 284] on button "Save" at bounding box center [378, 291] width 64 height 24
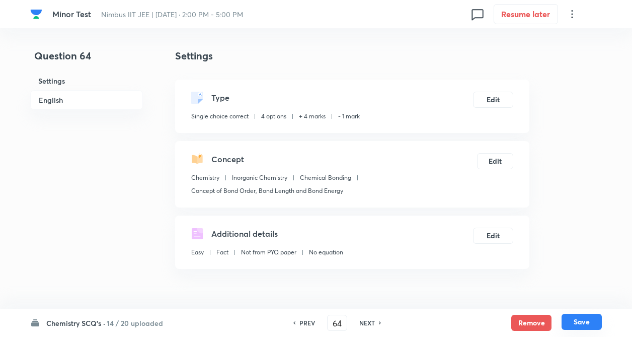
click at [581, 322] on button "Save" at bounding box center [582, 321] width 40 height 16
type input "65"
